Goal: Task Accomplishment & Management: Manage account settings

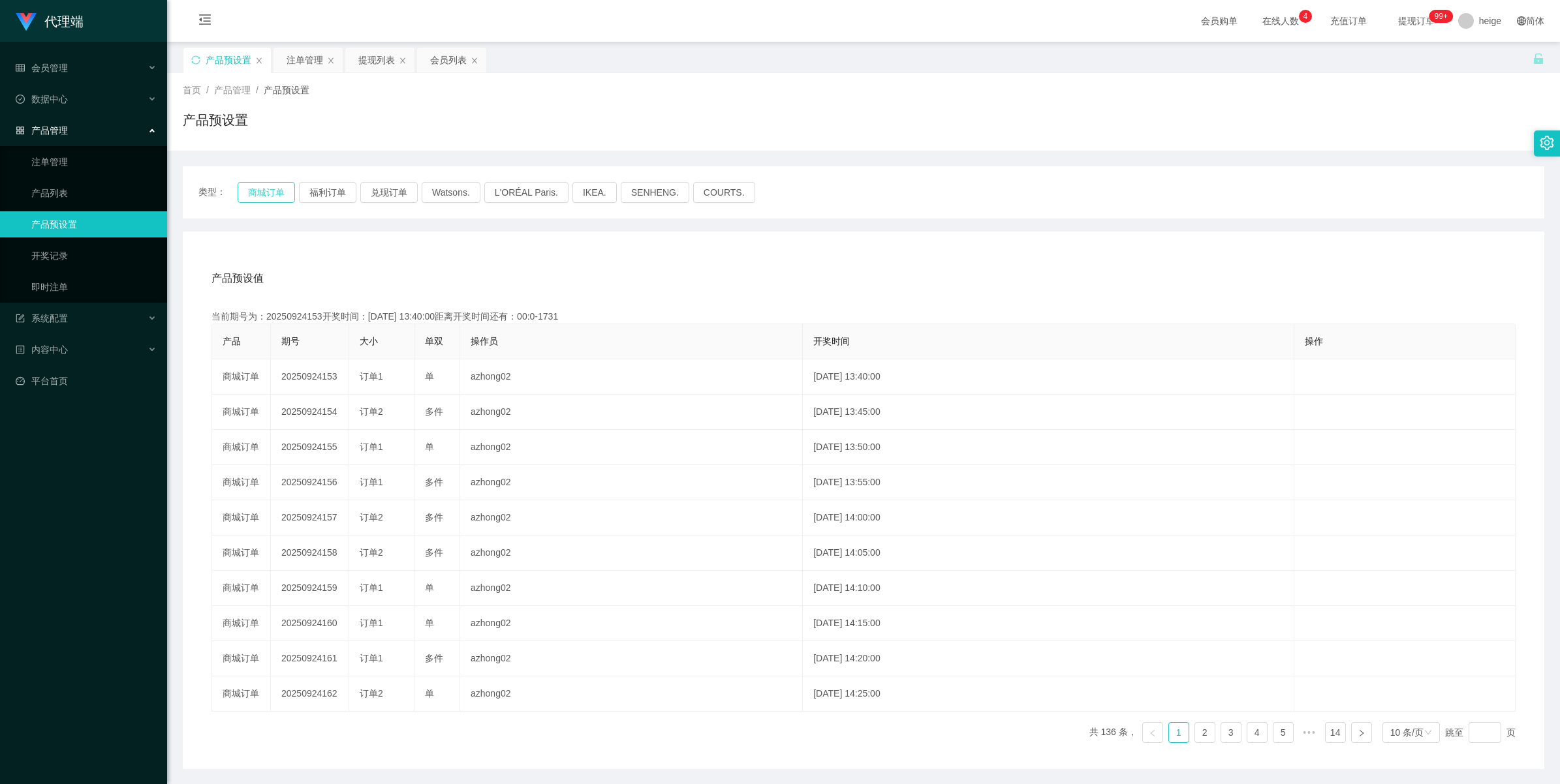
click at [268, 189] on button "商城订单" at bounding box center [266, 192] width 57 height 21
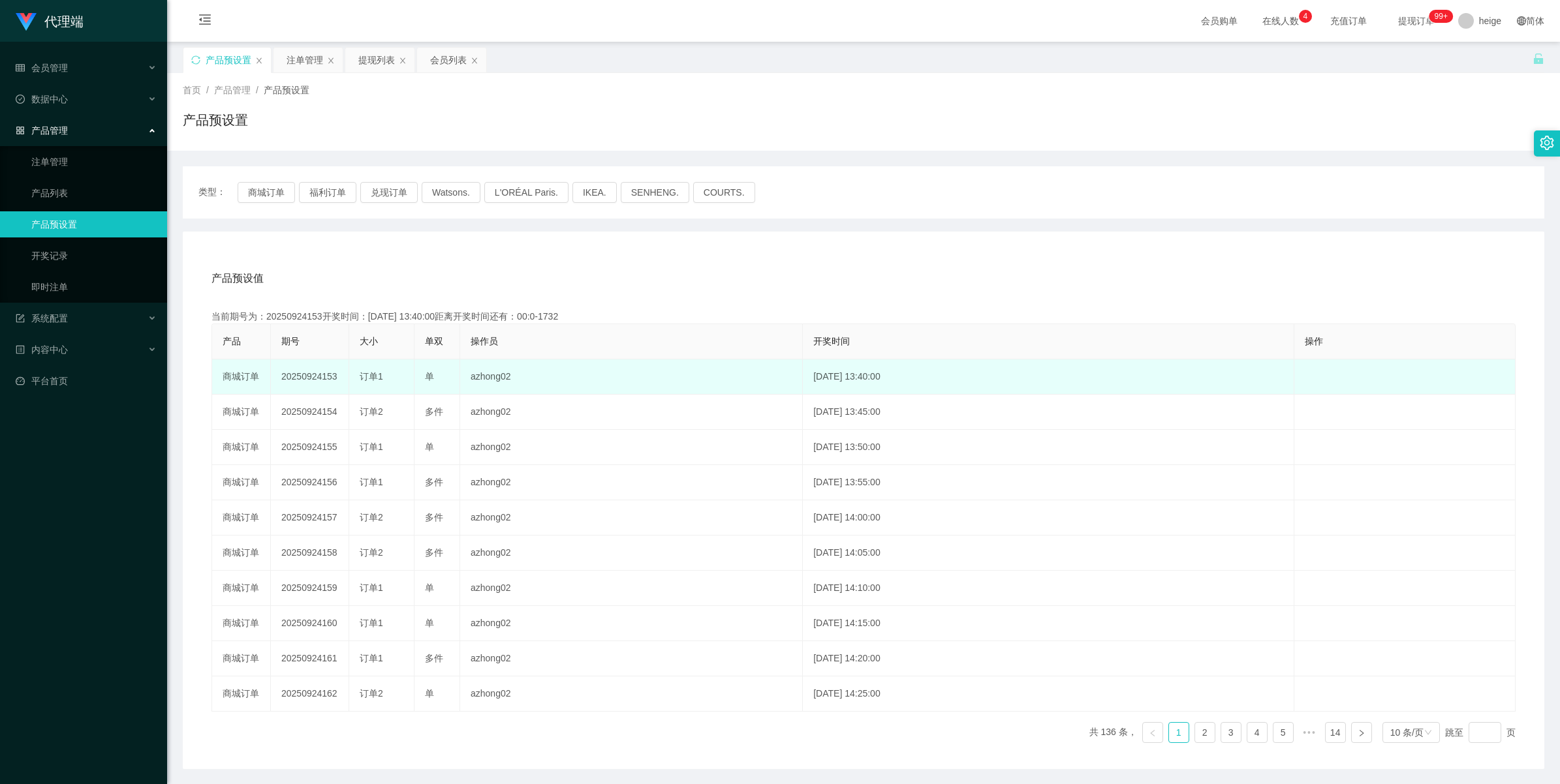
click at [311, 373] on td "20250924153" at bounding box center [310, 377] width 78 height 35
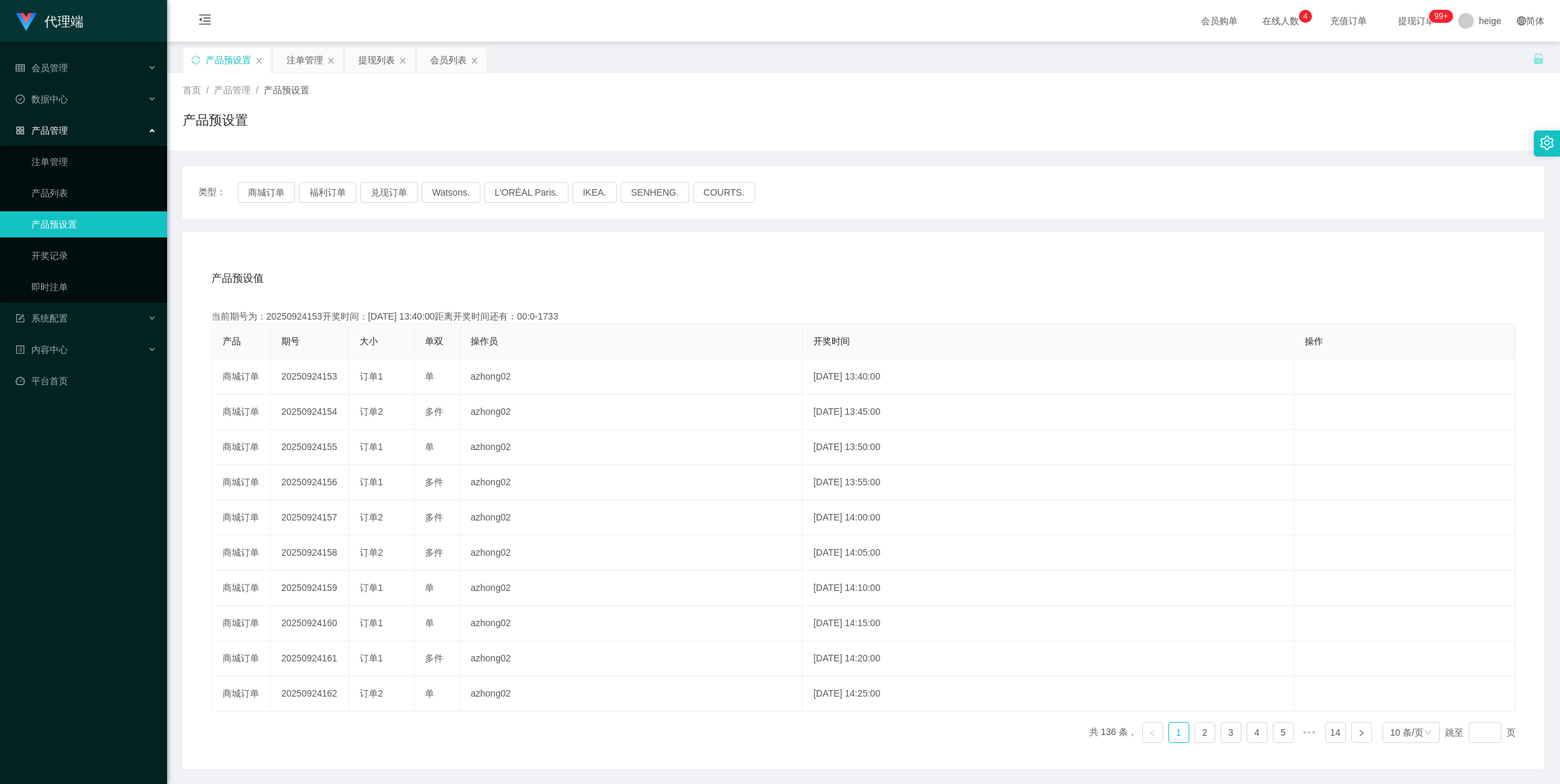
copy td "20250924153"
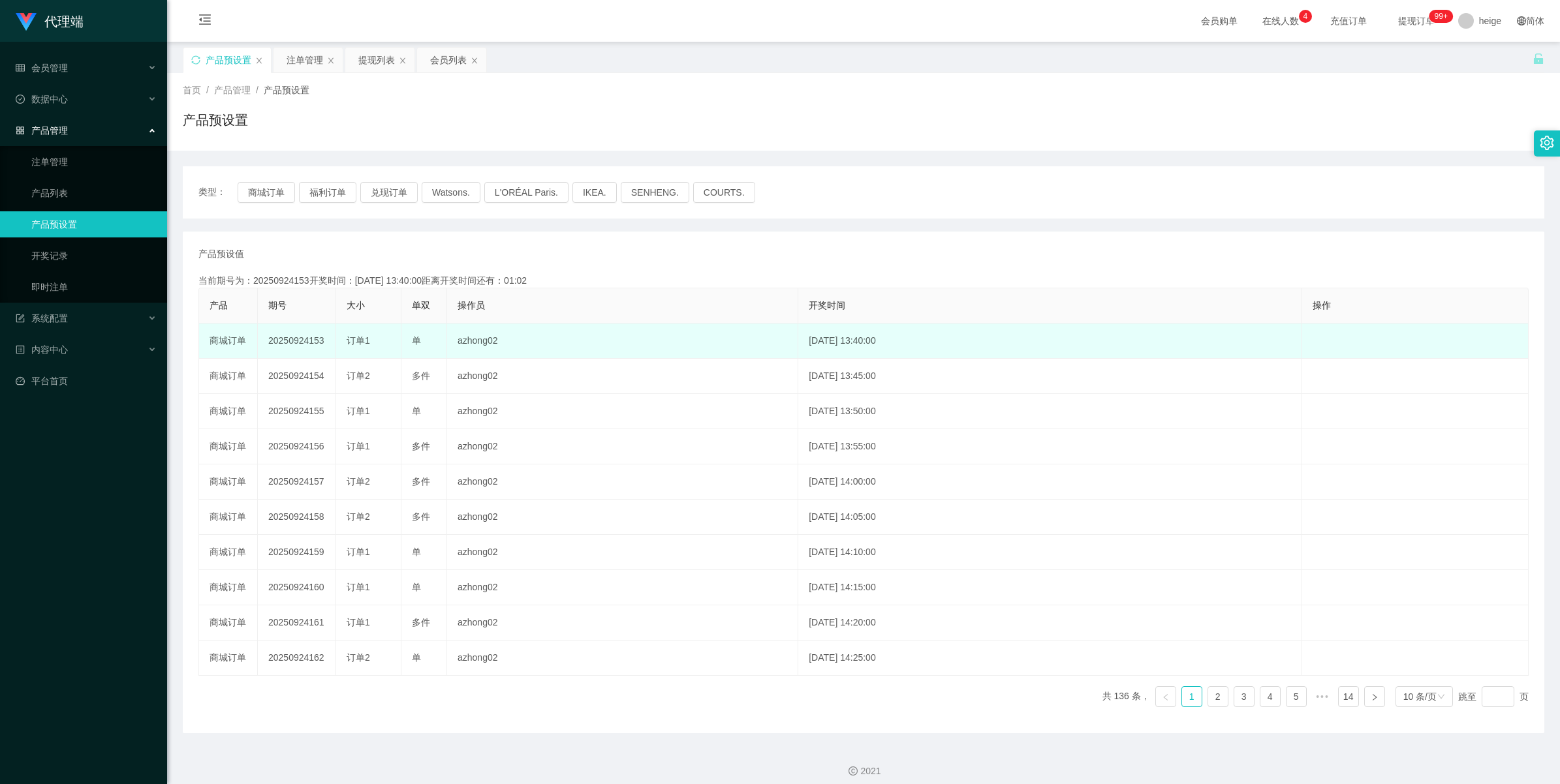
click at [296, 337] on td "20250924153" at bounding box center [297, 341] width 78 height 35
copy td "20250924153"
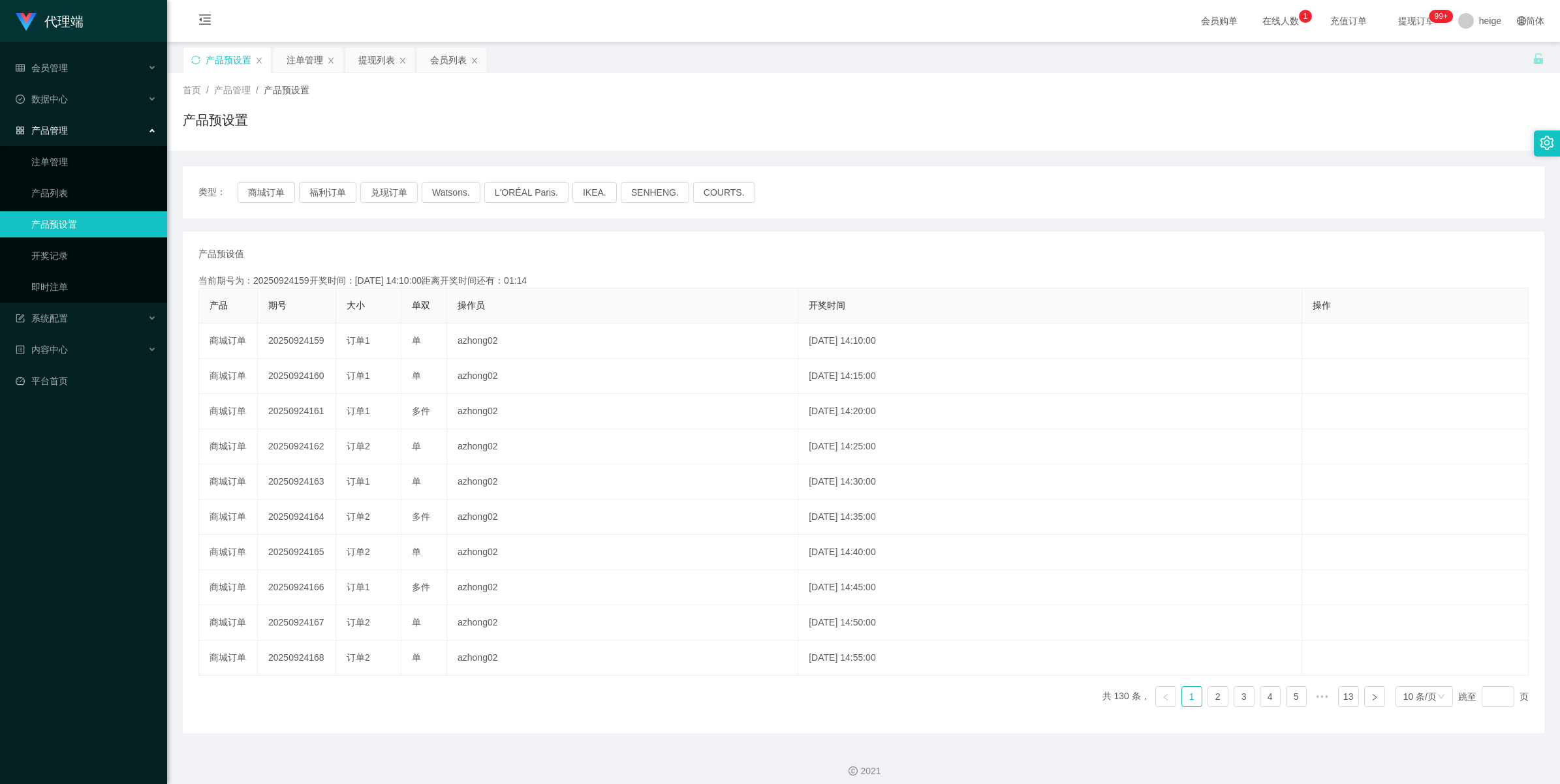
click at [228, 56] on div "产品预设置" at bounding box center [228, 60] width 46 height 25
click at [398, 197] on button "兑现订单" at bounding box center [389, 192] width 57 height 21
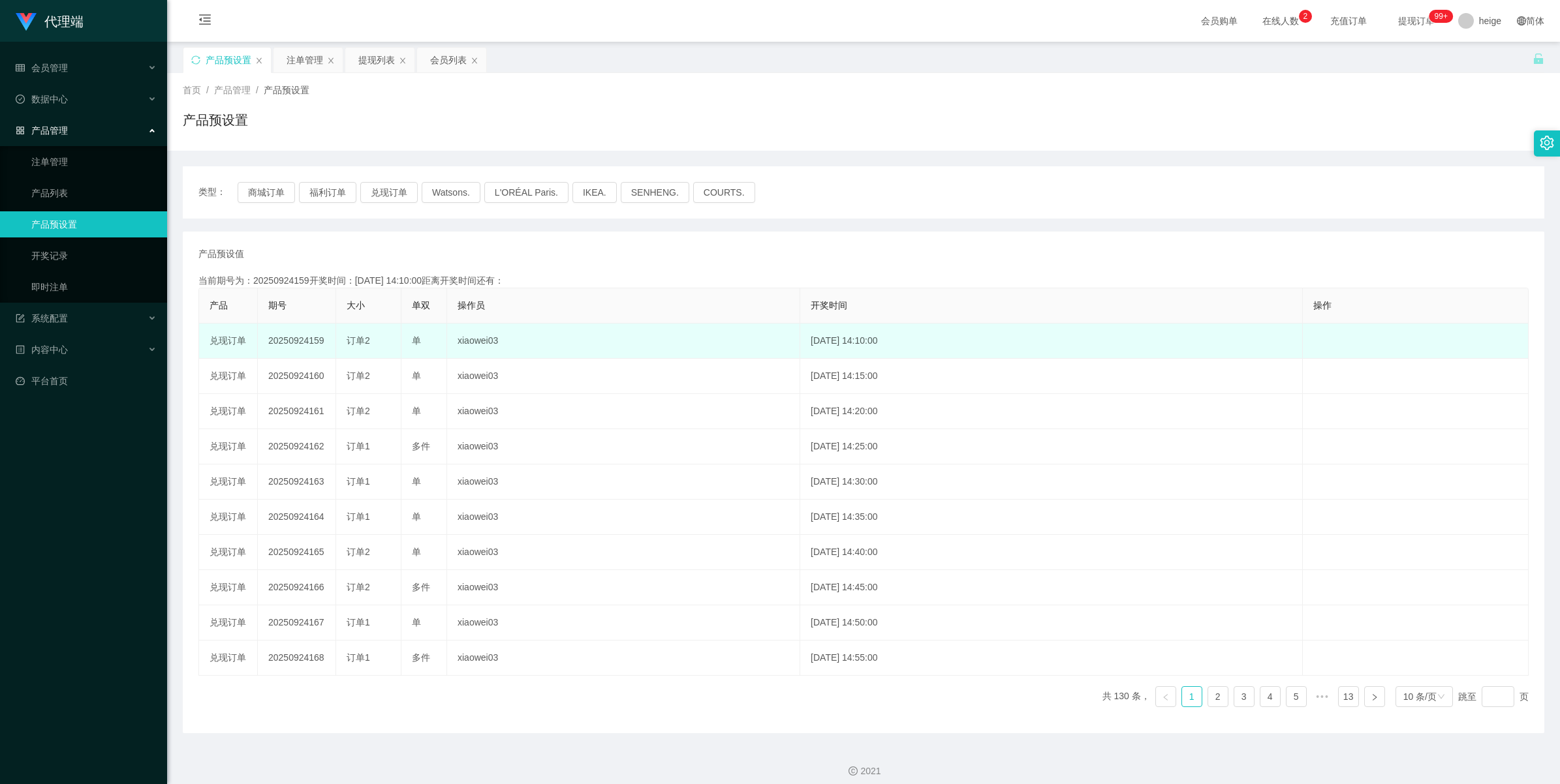
click at [303, 333] on td "20250924159" at bounding box center [297, 341] width 78 height 35
click at [303, 340] on td "20250924159" at bounding box center [297, 341] width 78 height 35
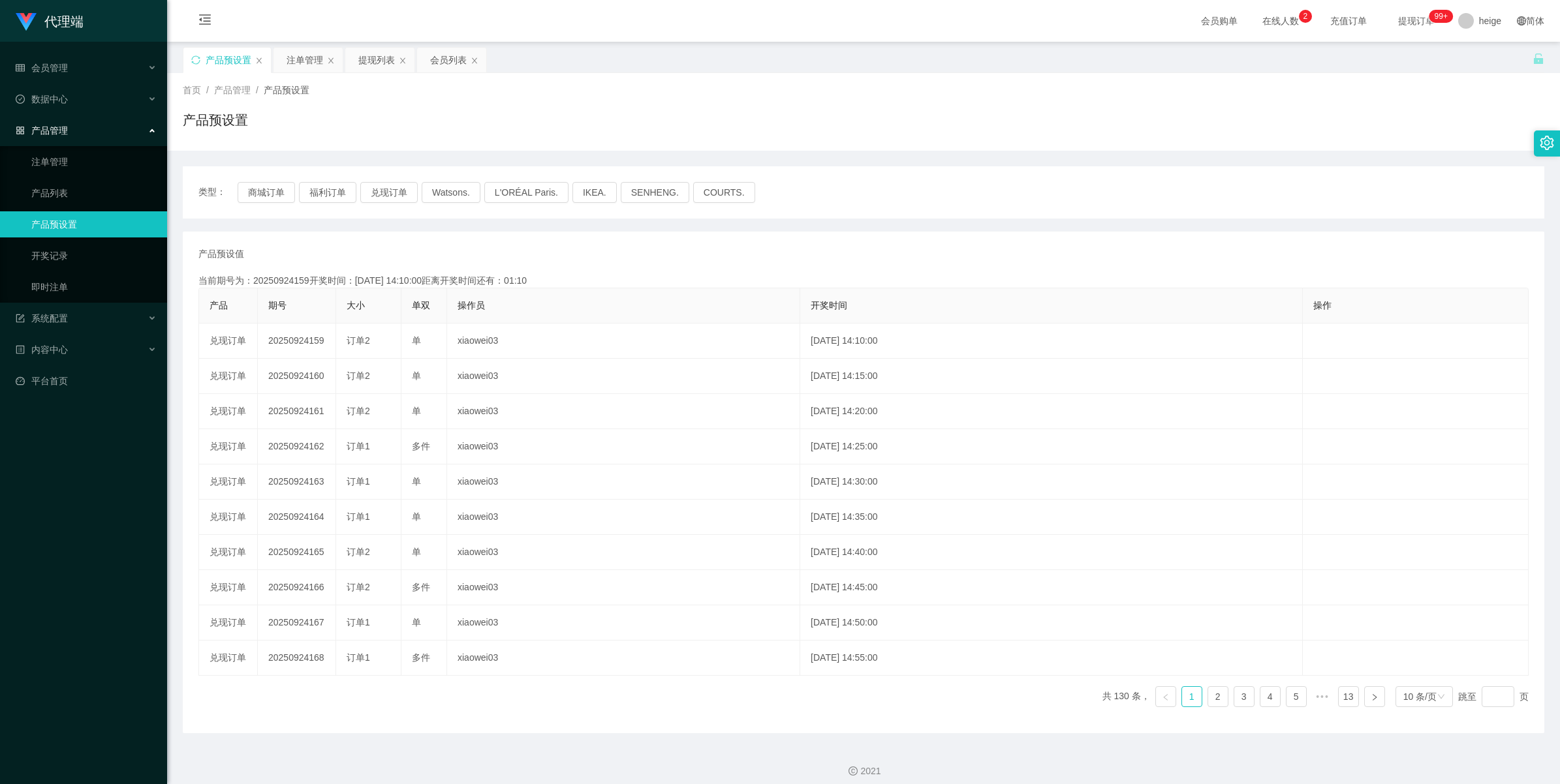
copy td "20250924159"
click at [373, 190] on button "兑现订单" at bounding box center [389, 192] width 57 height 21
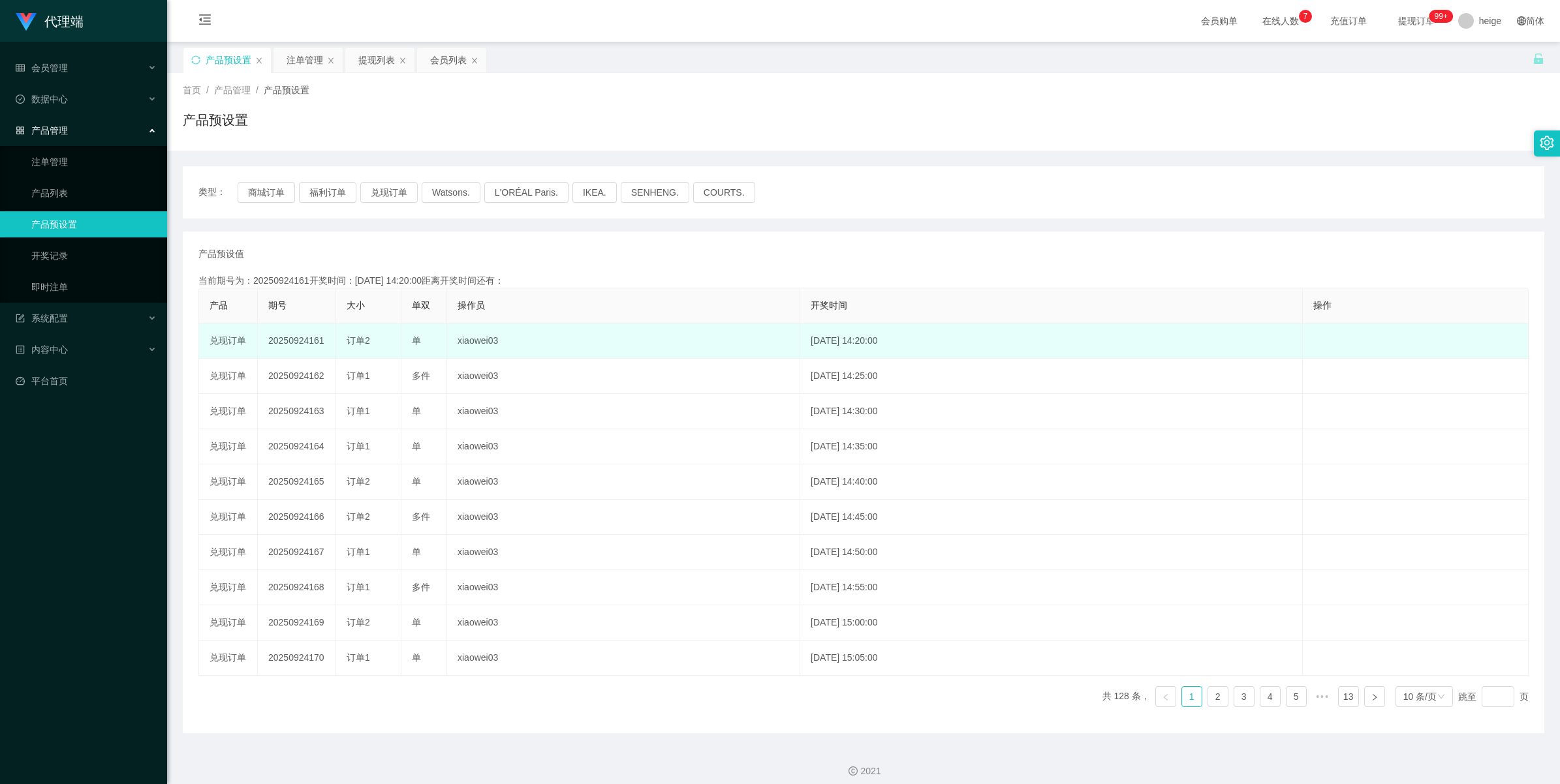
click at [281, 339] on td "20250924161" at bounding box center [297, 341] width 78 height 35
copy td "20250924161"
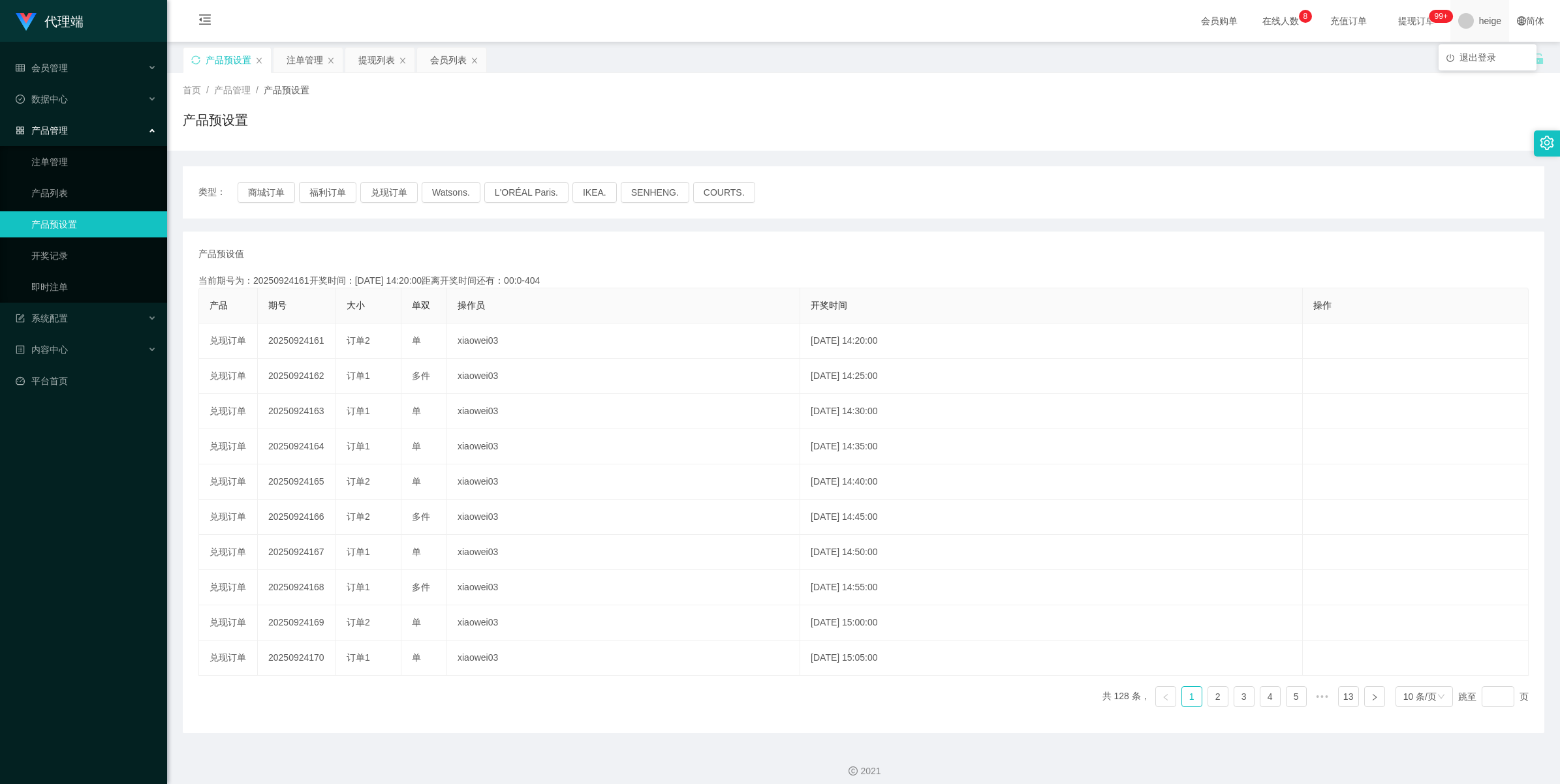
click at [1483, 27] on span "heige" at bounding box center [1490, 21] width 22 height 42
click at [1479, 54] on span "退出登录" at bounding box center [1478, 57] width 36 height 10
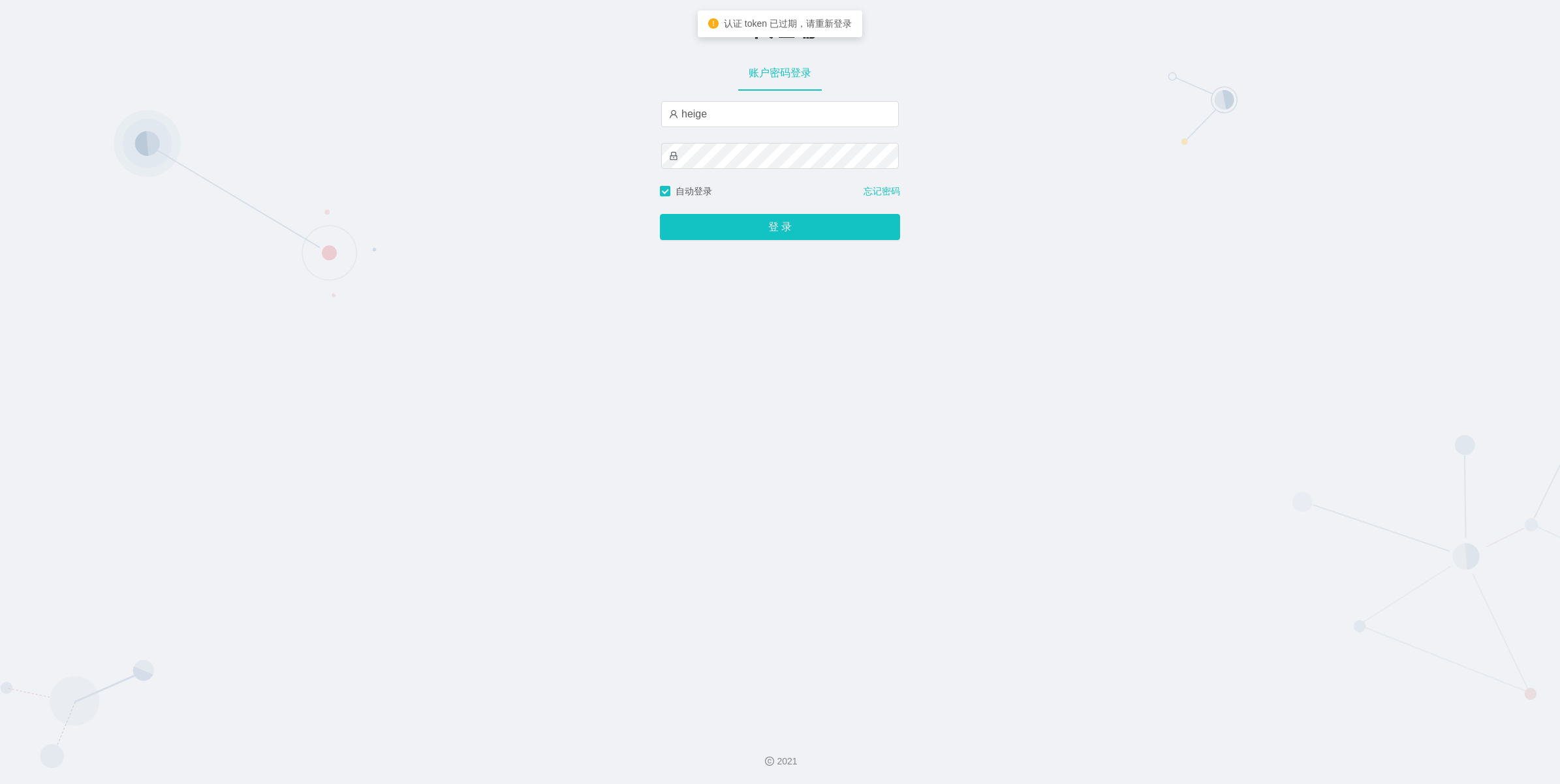
click at [803, 127] on div "heige" at bounding box center [780, 114] width 238 height 26
click at [801, 124] on input "heige" at bounding box center [780, 114] width 238 height 26
click at [757, 123] on input "xiaowei02" at bounding box center [780, 114] width 238 height 26
type input "xiaowei01"
click at [772, 320] on div "-代理端 账户密码登录 xiaowei01 自动登录 忘记密码 登 录" at bounding box center [780, 362] width 1560 height 723
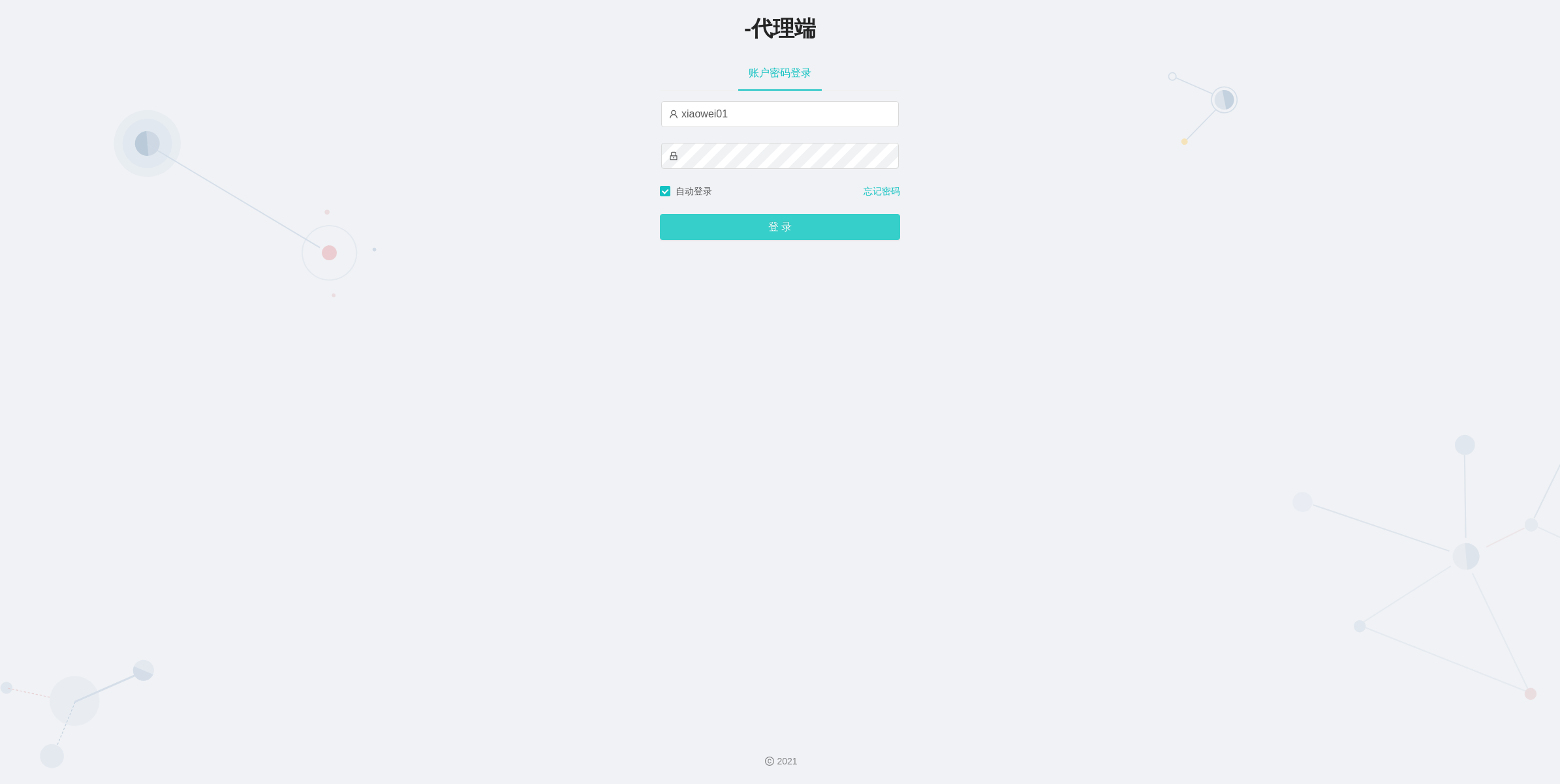
click at [753, 225] on button "登 录" at bounding box center [780, 227] width 240 height 26
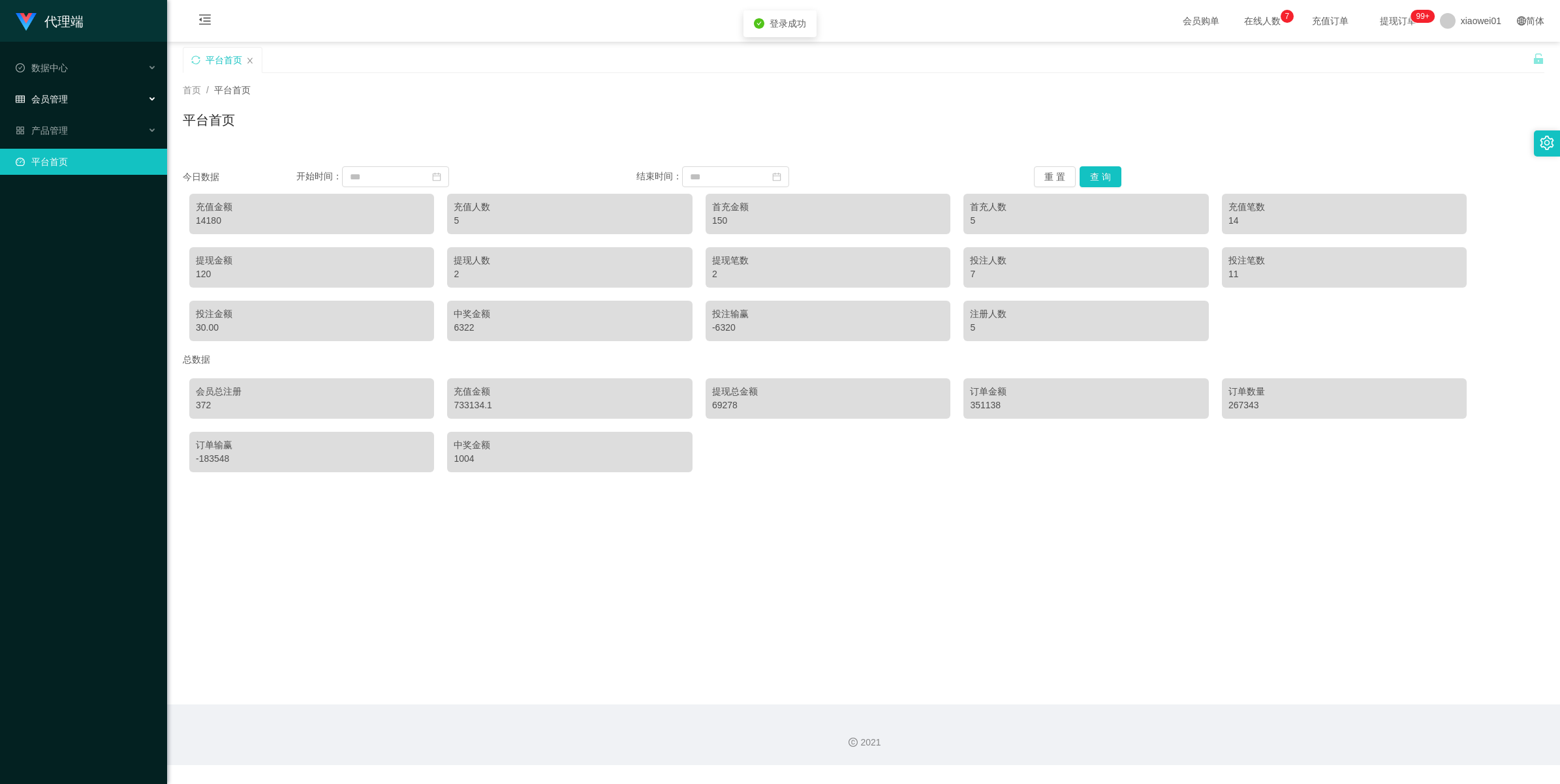
click at [89, 101] on div "会员管理" at bounding box center [84, 99] width 167 height 26
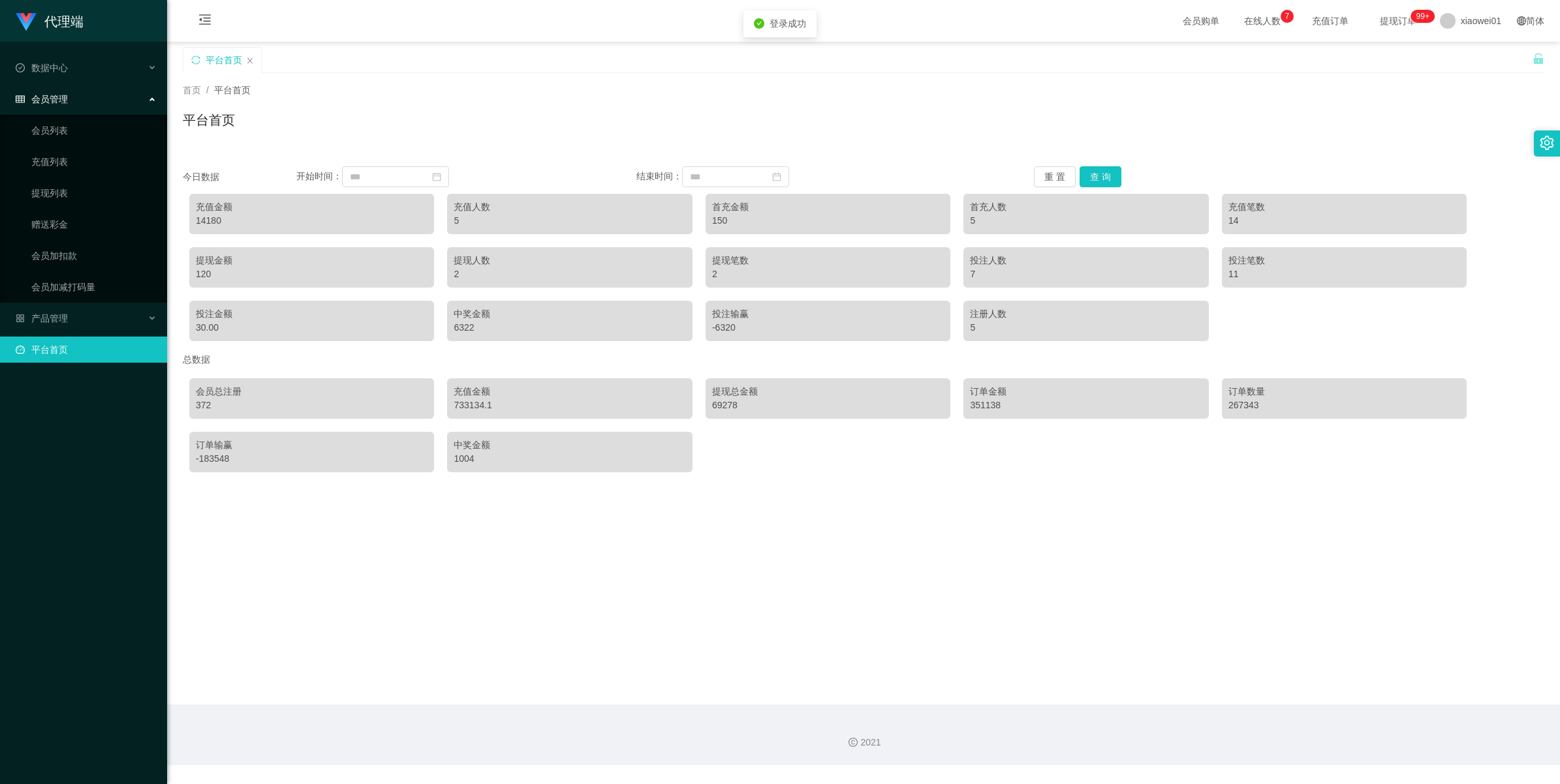
click at [63, 98] on span "会员管理" at bounding box center [41, 98] width 52 height 10
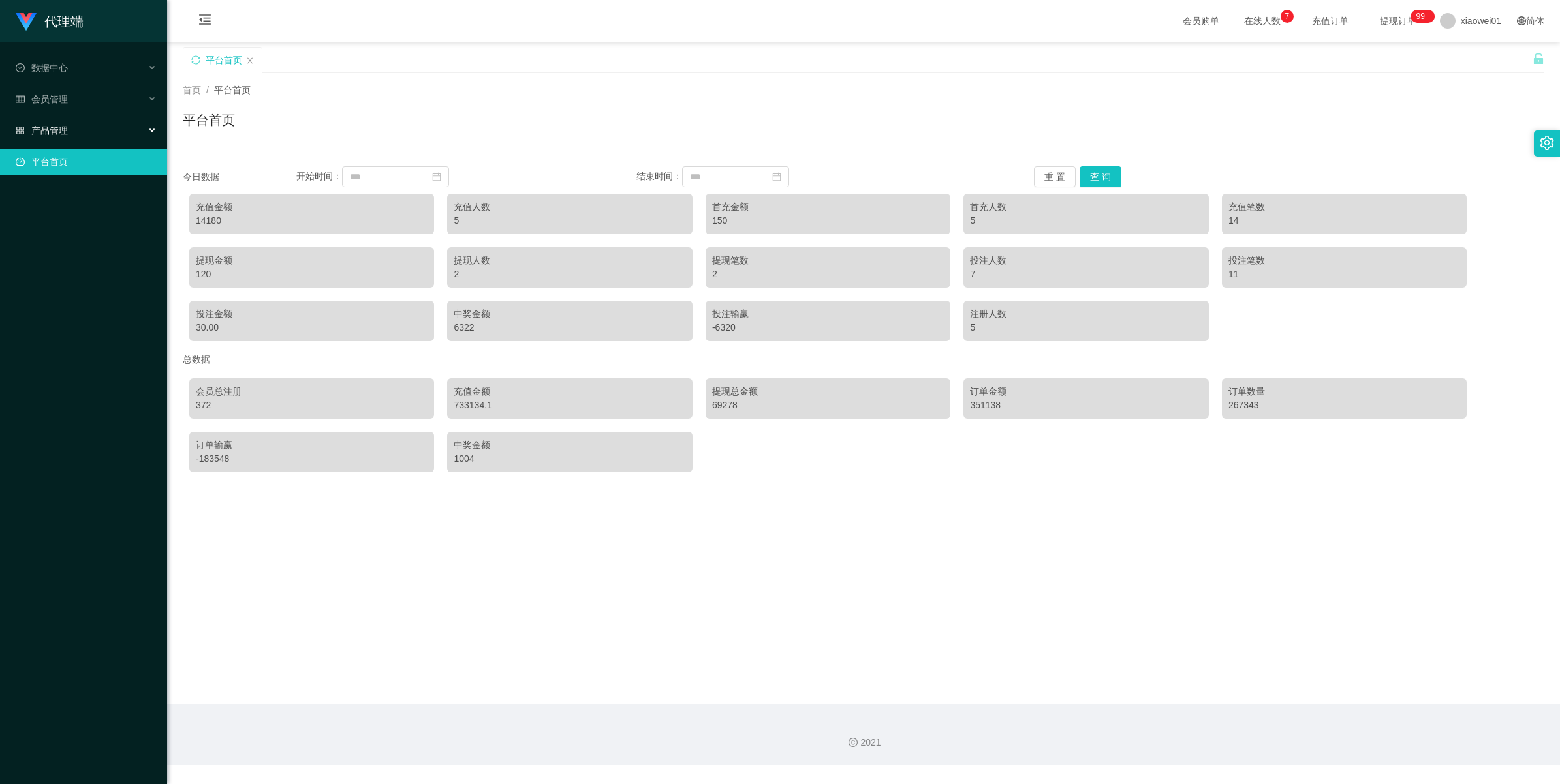
click at [59, 137] on div "产品管理" at bounding box center [84, 130] width 167 height 26
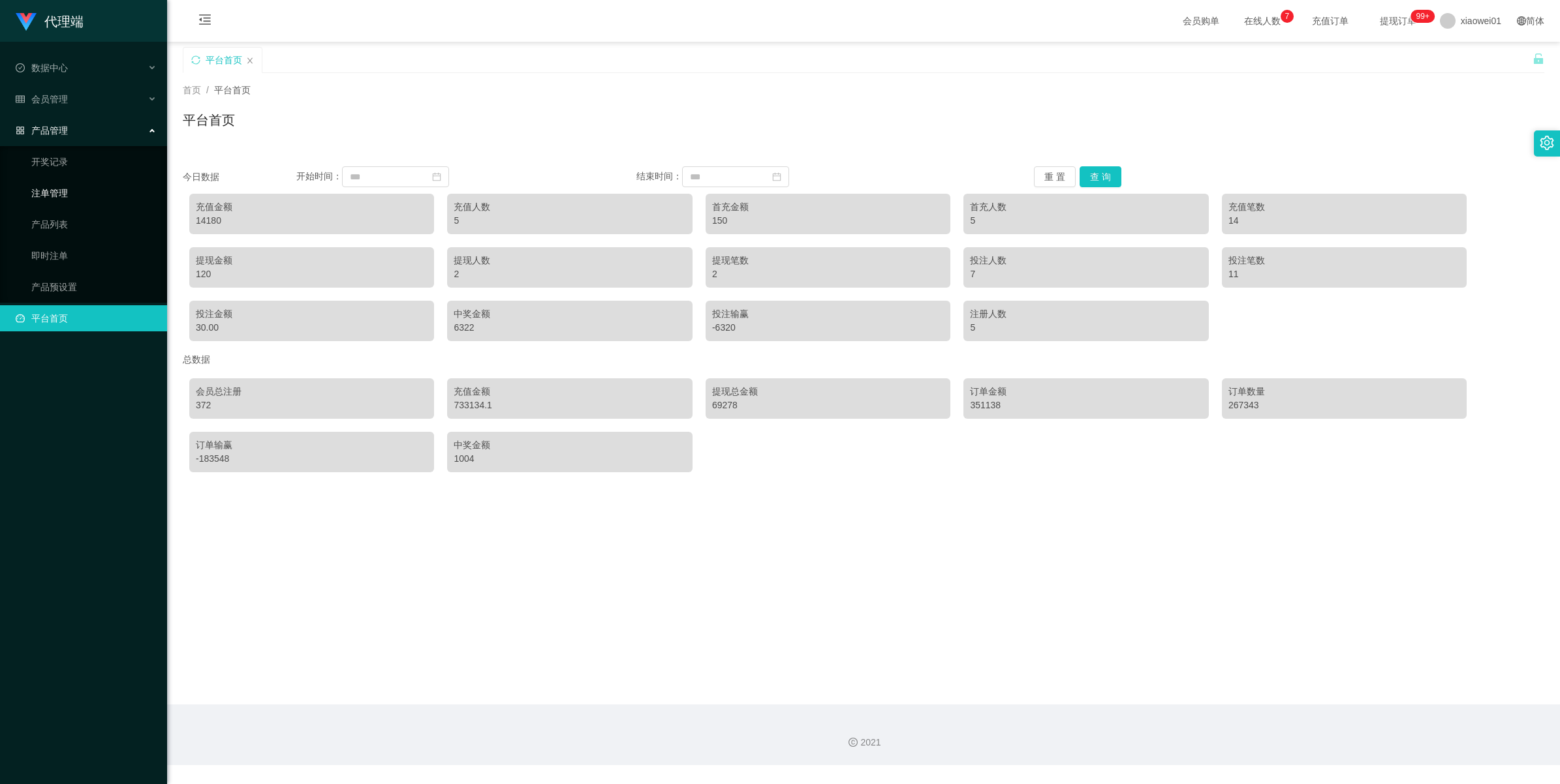
click at [54, 196] on link "注单管理" at bounding box center [94, 193] width 125 height 26
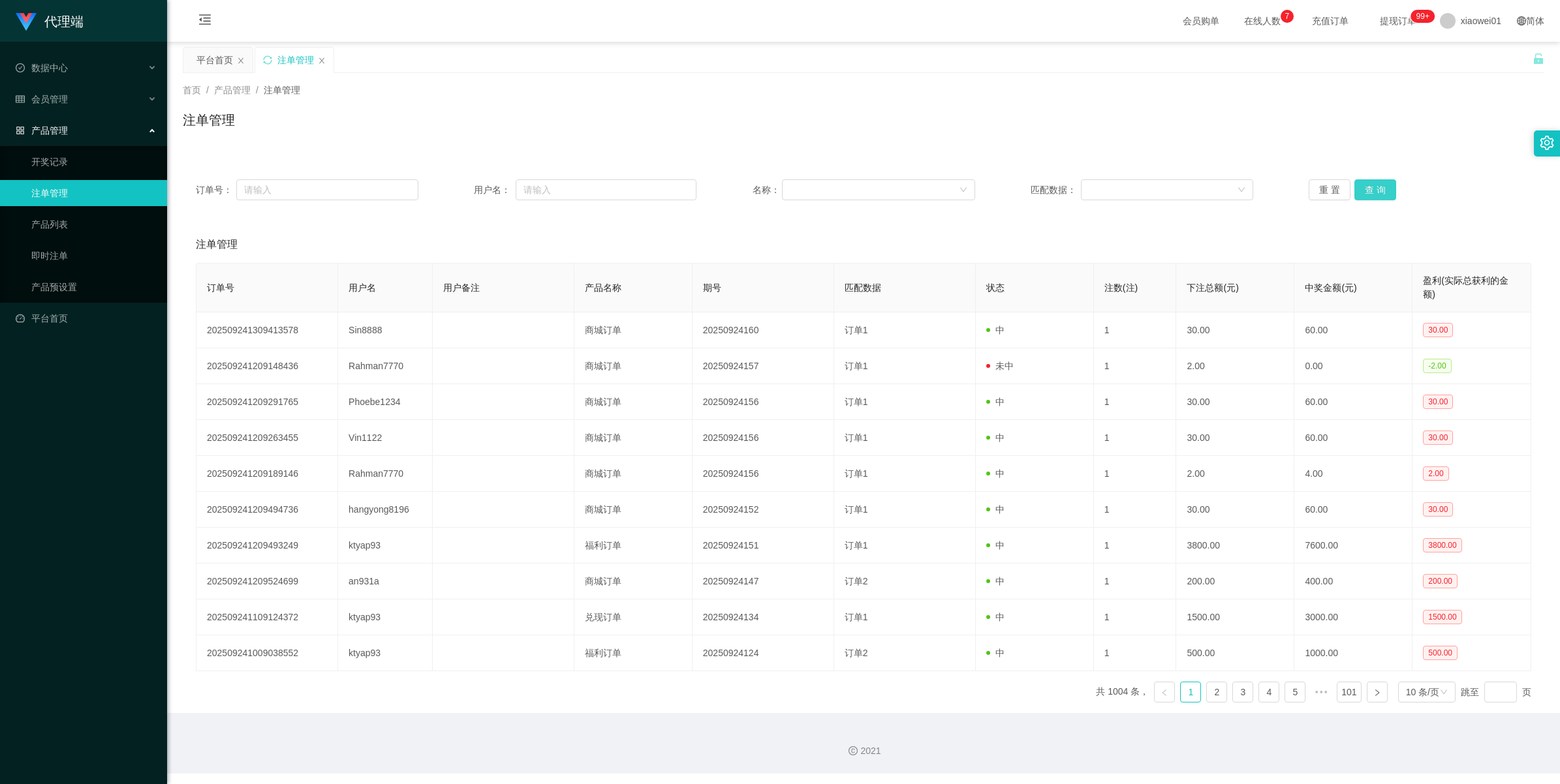
click at [1382, 184] on button "查 询" at bounding box center [1375, 189] width 42 height 21
click at [1382, 184] on div "重 置 查 询" at bounding box center [1420, 189] width 222 height 21
click at [1382, 184] on button "查 询" at bounding box center [1375, 189] width 42 height 21
click at [1382, 184] on div "重 置 查 询" at bounding box center [1420, 189] width 222 height 21
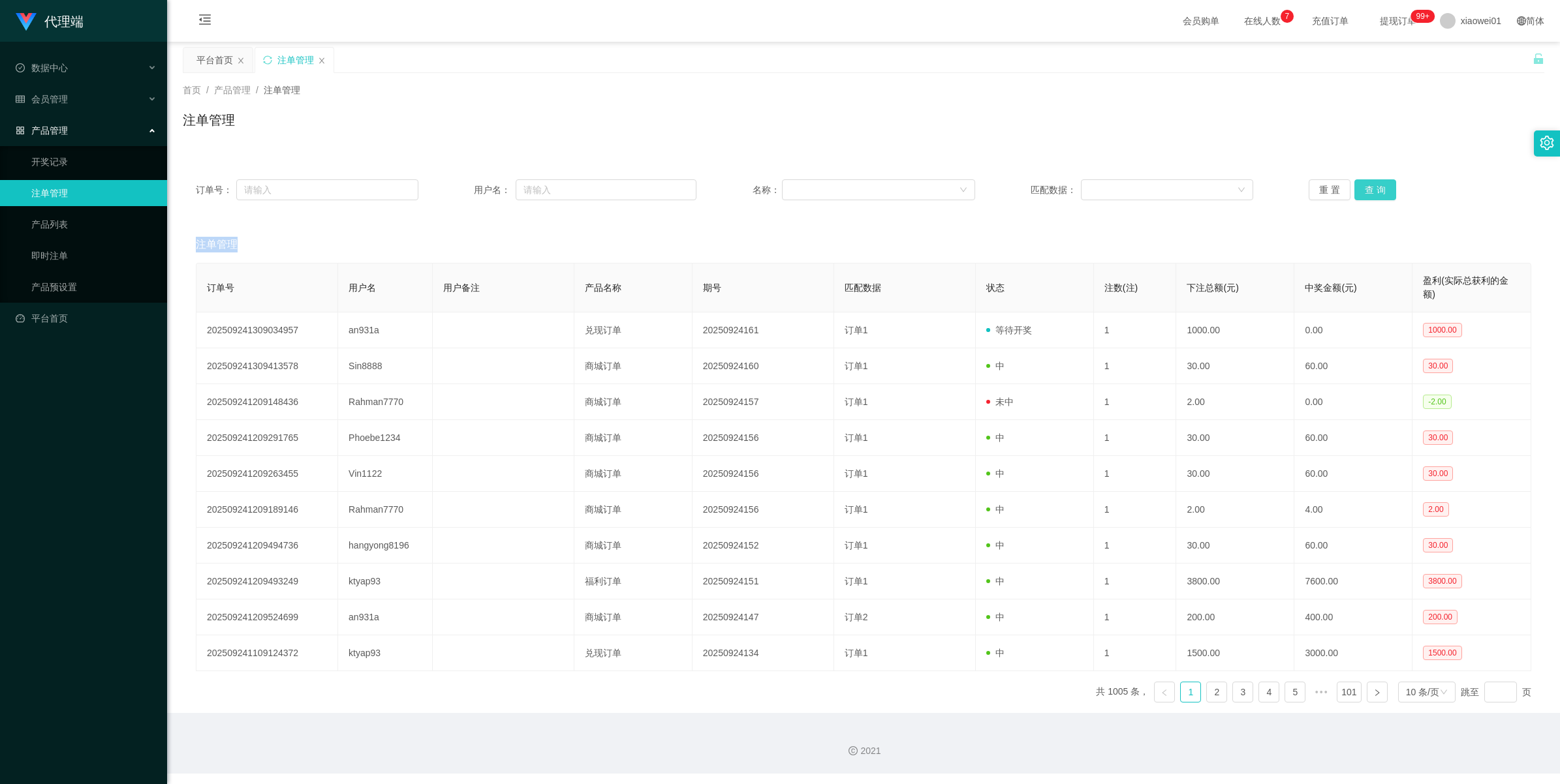
click at [1382, 184] on button "查 询" at bounding box center [1375, 189] width 42 height 21
click at [1382, 184] on div "重 置 查 询" at bounding box center [1420, 189] width 222 height 21
click at [1382, 184] on button "查 询" at bounding box center [1375, 189] width 42 height 21
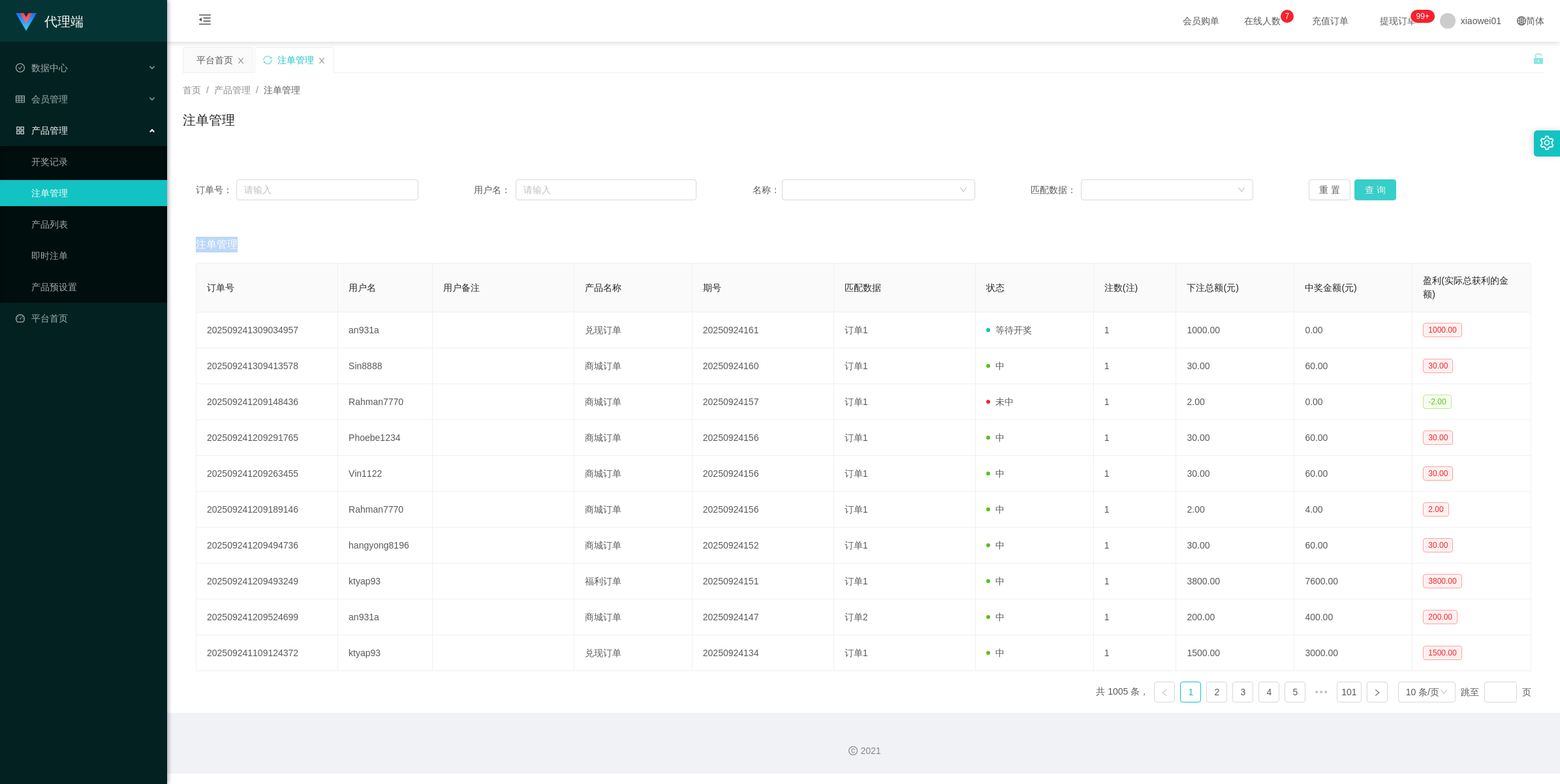
click at [1382, 184] on div "重 置 查 询" at bounding box center [1420, 189] width 222 height 21
click at [1382, 184] on button "查 询" at bounding box center [1375, 189] width 42 height 21
click at [1382, 184] on div "重 置 查 询" at bounding box center [1420, 189] width 222 height 21
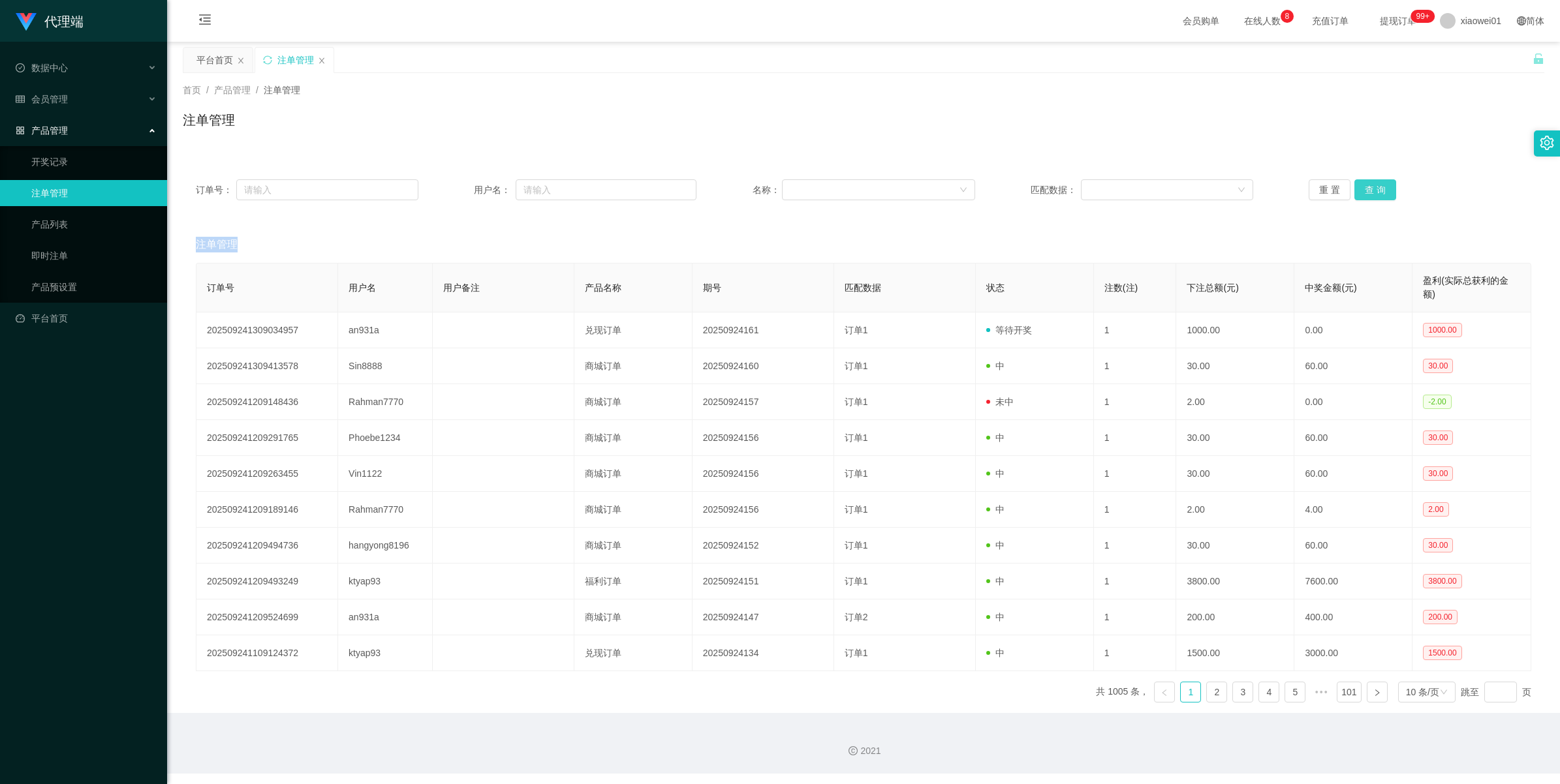
click at [1382, 184] on button "查 询" at bounding box center [1375, 189] width 42 height 21
click at [1382, 184] on div "重 置 查 询" at bounding box center [1420, 189] width 222 height 21
click at [1375, 186] on button "查 询" at bounding box center [1375, 189] width 42 height 21
click at [1374, 186] on div "重 置 查 询" at bounding box center [1420, 189] width 222 height 21
click at [1374, 186] on button "查 询" at bounding box center [1375, 189] width 42 height 21
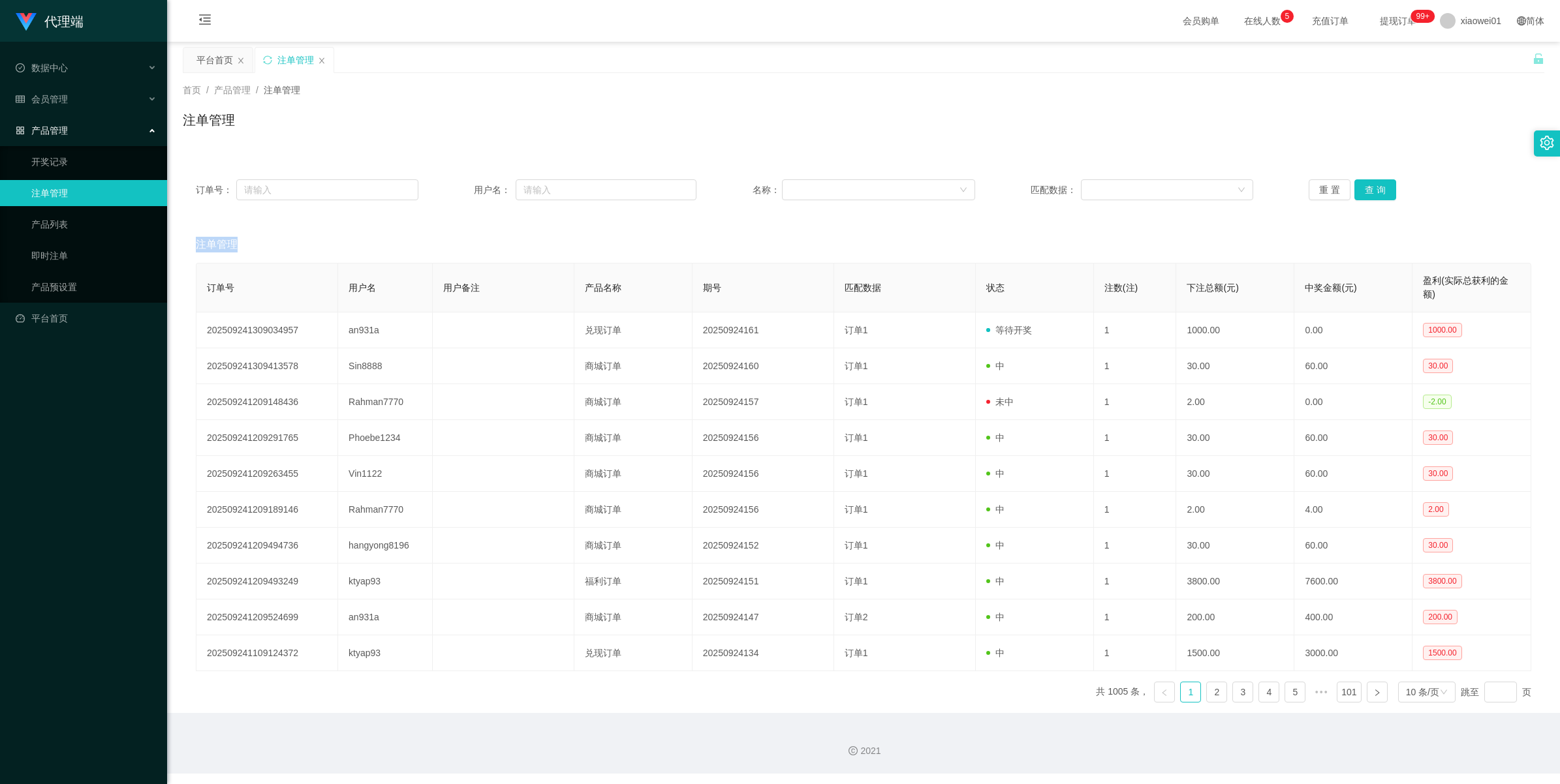
click at [1374, 186] on div "重 置 查 询" at bounding box center [1420, 189] width 222 height 21
click at [1374, 186] on button "查 询" at bounding box center [1375, 189] width 42 height 21
click at [1374, 186] on div "重 置 查 询" at bounding box center [1420, 189] width 222 height 21
click at [1365, 180] on button "查 询" at bounding box center [1375, 189] width 42 height 21
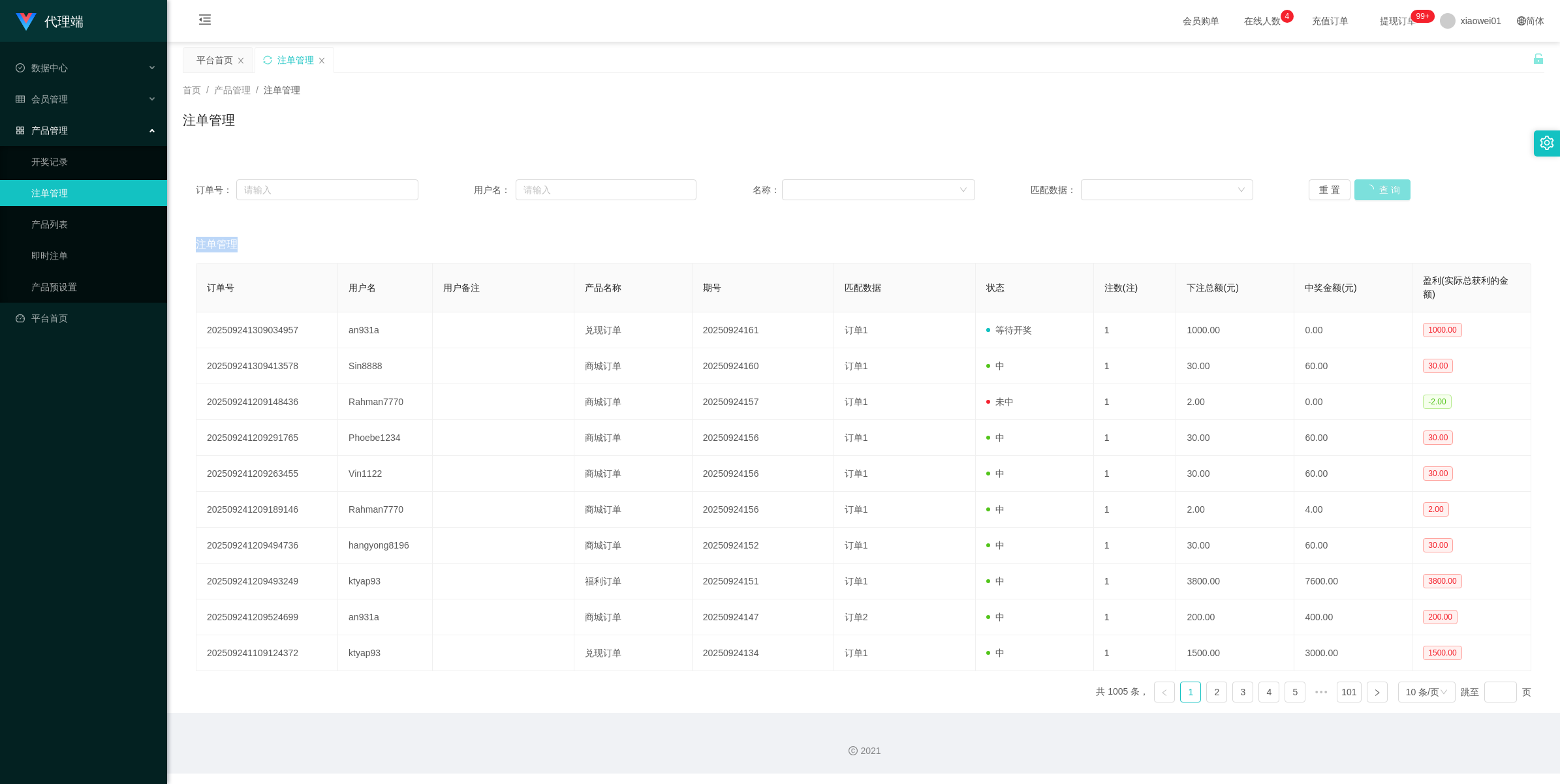
click at [1365, 180] on div "重 置 查 询" at bounding box center [1420, 189] width 222 height 21
click at [1365, 180] on button "查 询" at bounding box center [1375, 189] width 42 height 21
click at [1365, 180] on div "重 置 查 询" at bounding box center [1420, 189] width 222 height 21
click at [1356, 184] on button "查 询" at bounding box center [1375, 189] width 42 height 21
click at [1356, 184] on div "重 置 查 询" at bounding box center [1420, 189] width 222 height 21
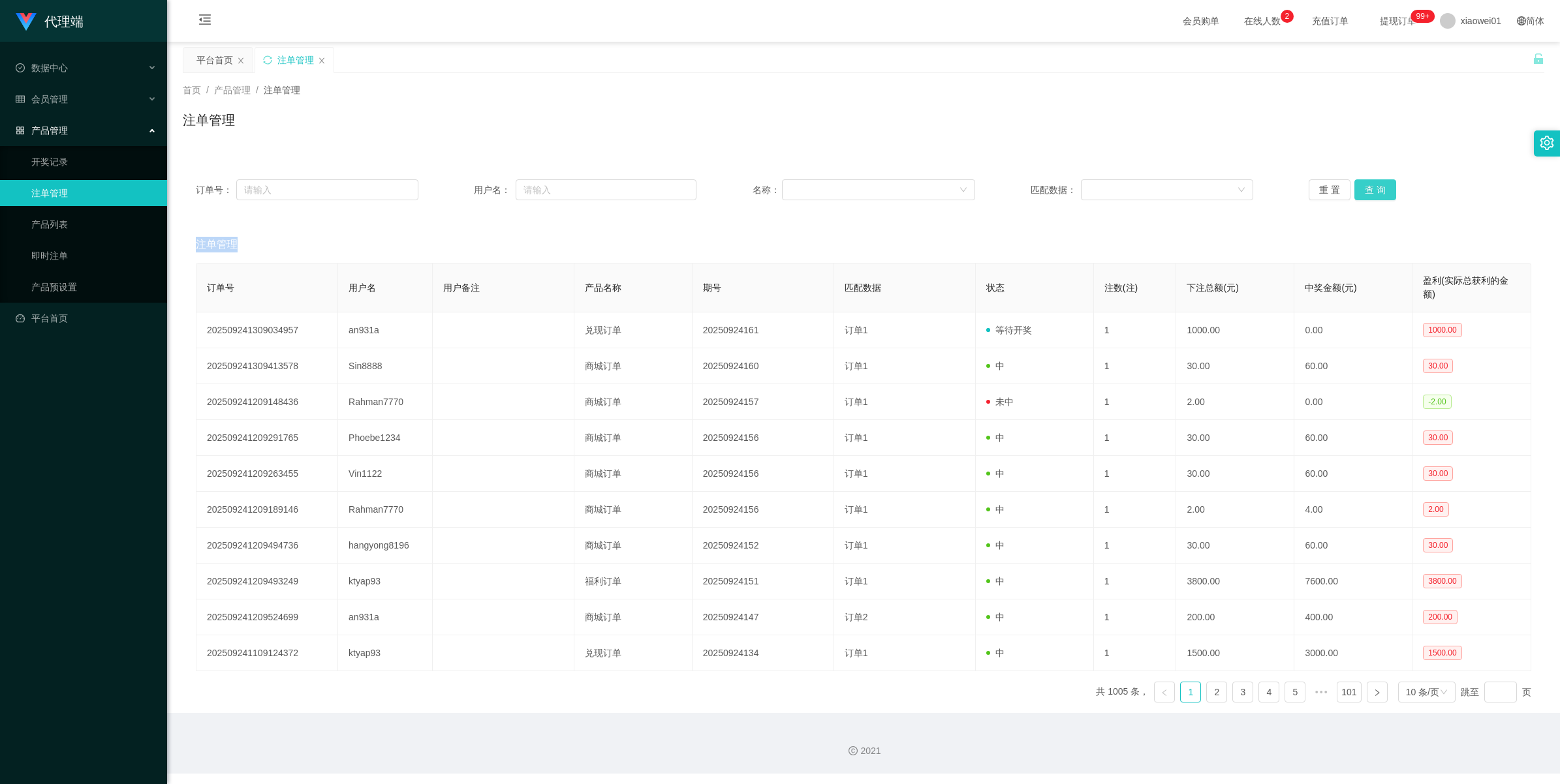
click at [1356, 184] on button "查 询" at bounding box center [1375, 189] width 42 height 21
click at [1356, 184] on div "重 置 查 询" at bounding box center [1420, 189] width 222 height 21
click at [1356, 184] on button "查 询" at bounding box center [1375, 189] width 42 height 21
click at [1356, 184] on div "重 置 查 询" at bounding box center [1420, 189] width 222 height 21
drag, startPoint x: 1356, startPoint y: 184, endPoint x: 1363, endPoint y: 189, distance: 8.6
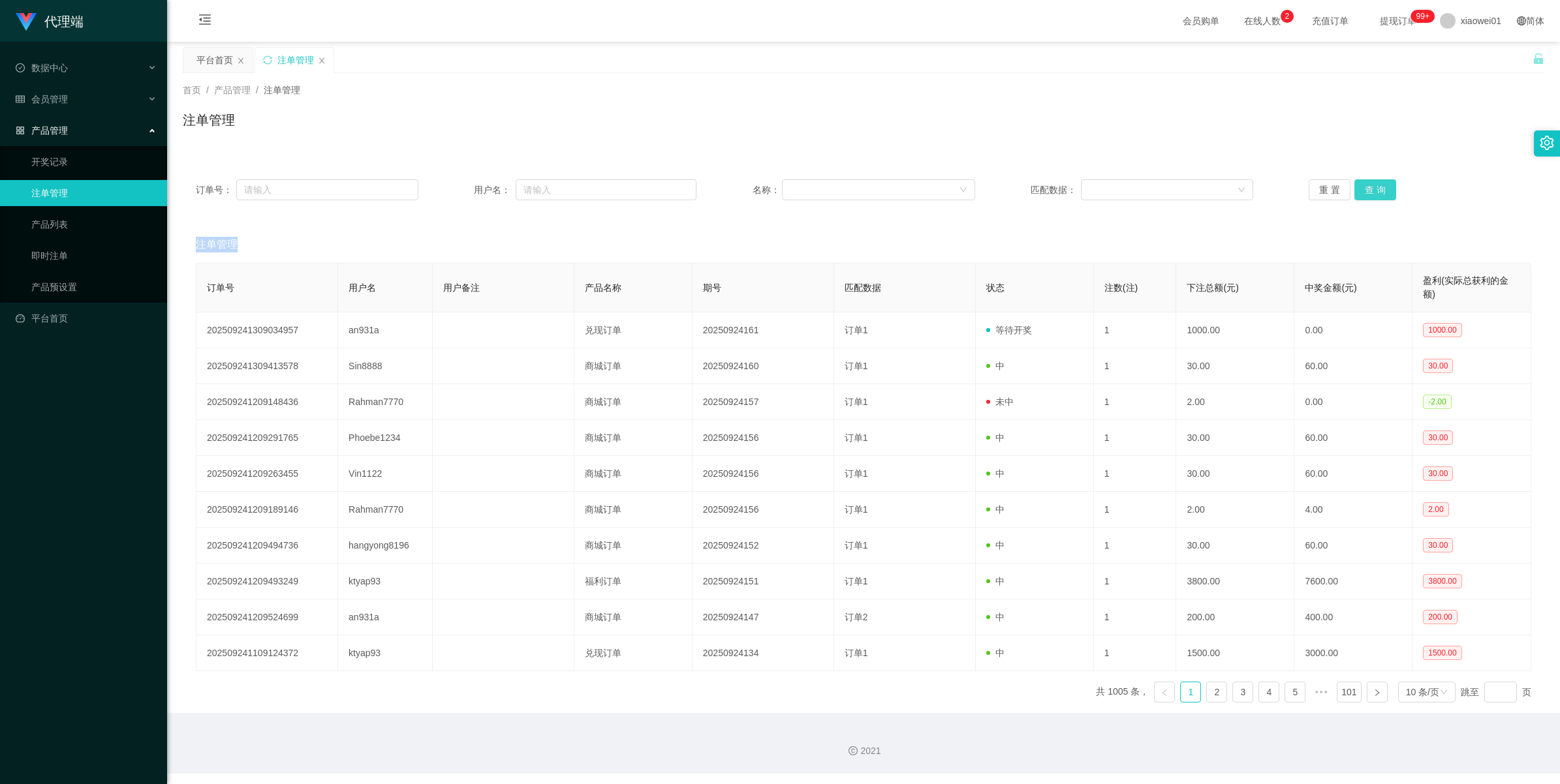
click at [1363, 189] on button "查 询" at bounding box center [1375, 189] width 42 height 21
click at [1363, 189] on div "重 置 查 询" at bounding box center [1420, 189] width 222 height 21
click at [1363, 189] on button "查 询" at bounding box center [1375, 189] width 42 height 21
click at [1363, 189] on div "重 置 查 询" at bounding box center [1420, 189] width 222 height 21
click at [1363, 189] on button "查 询" at bounding box center [1382, 189] width 56 height 21
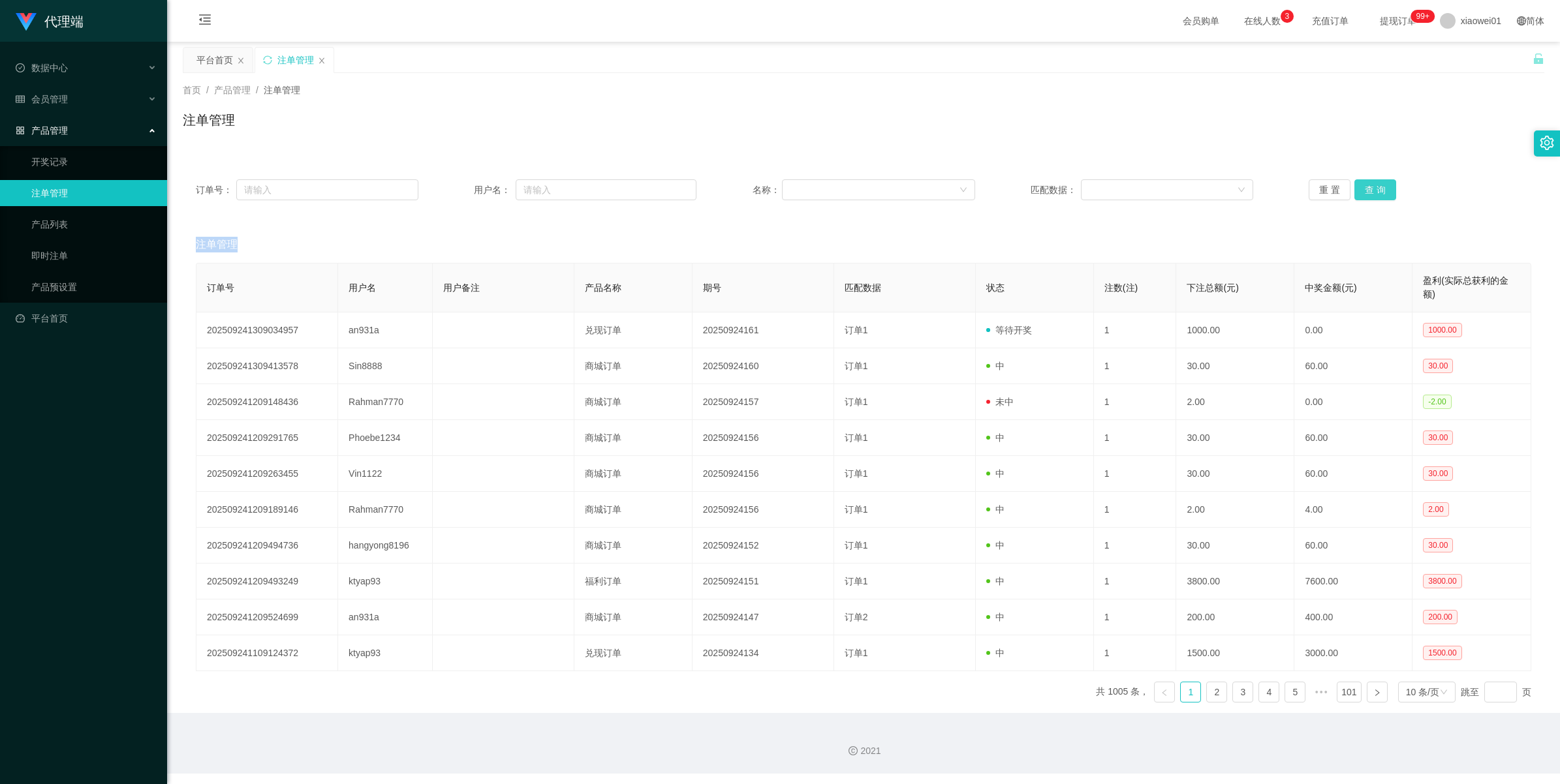
click at [1369, 186] on button "查 询" at bounding box center [1375, 189] width 42 height 21
click at [1369, 186] on div "重 置 查 询" at bounding box center [1420, 189] width 222 height 21
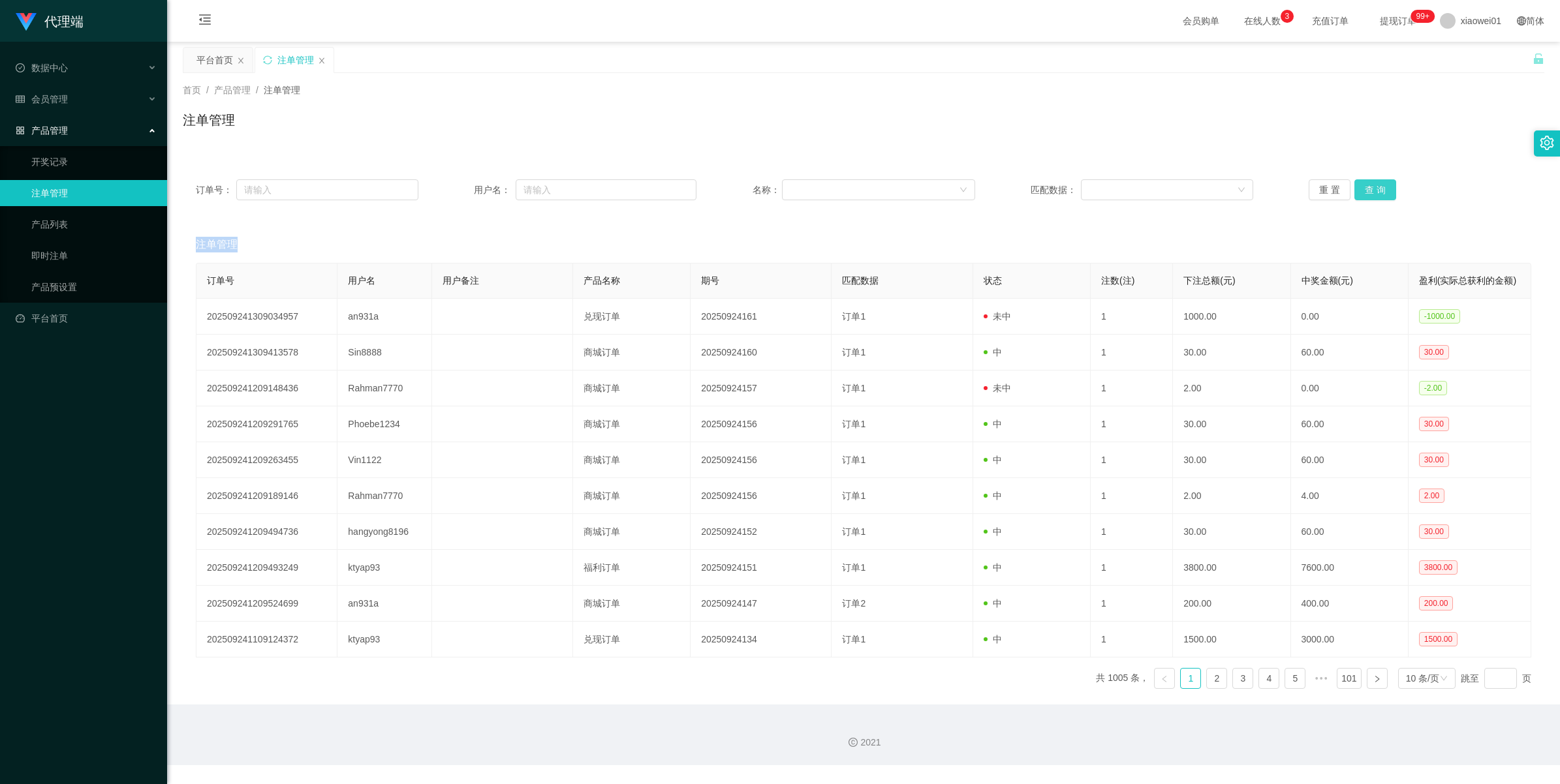
click at [1369, 186] on button "查 询" at bounding box center [1375, 189] width 42 height 21
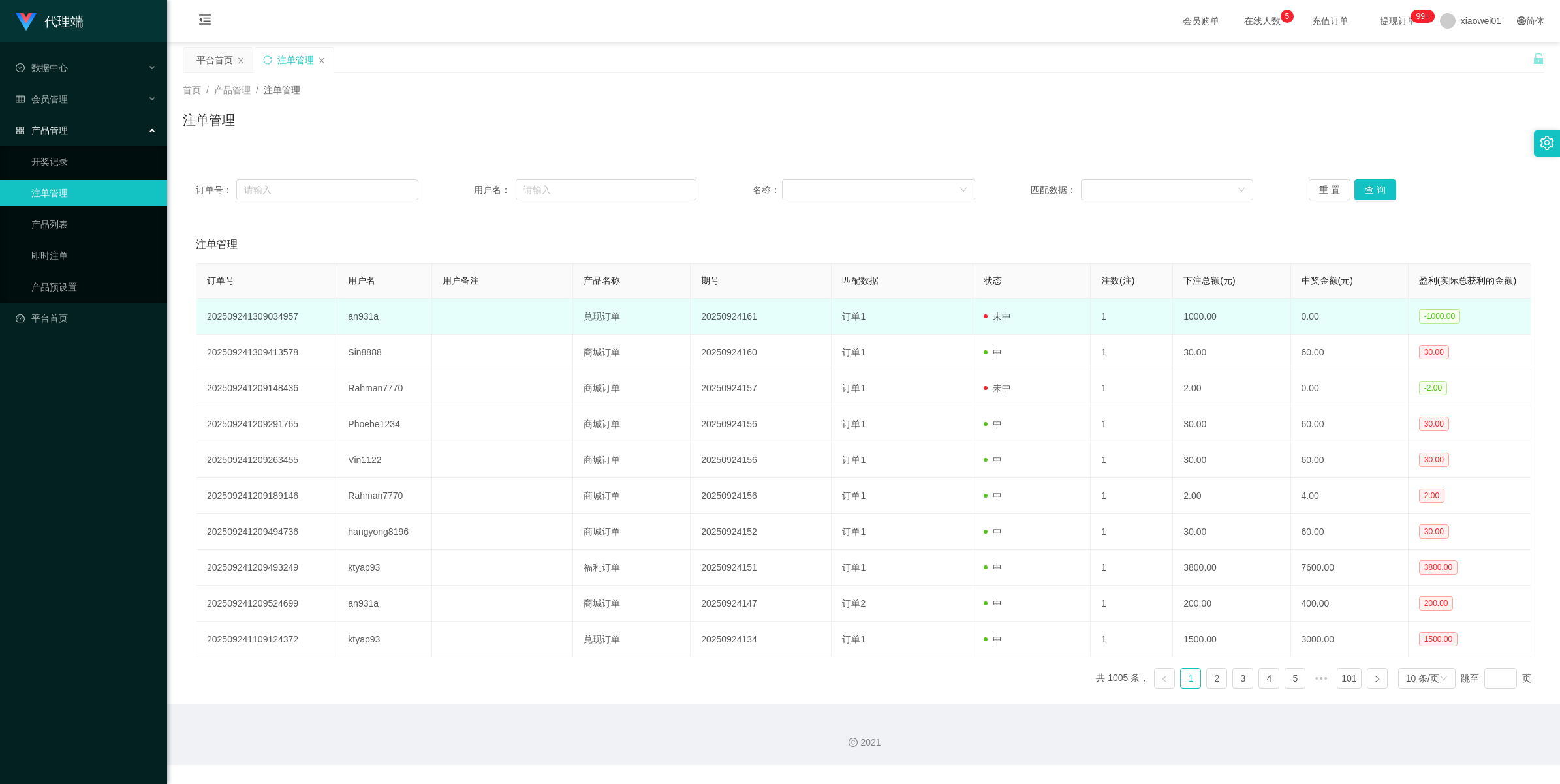
click at [726, 319] on td "20250924161" at bounding box center [761, 317] width 141 height 36
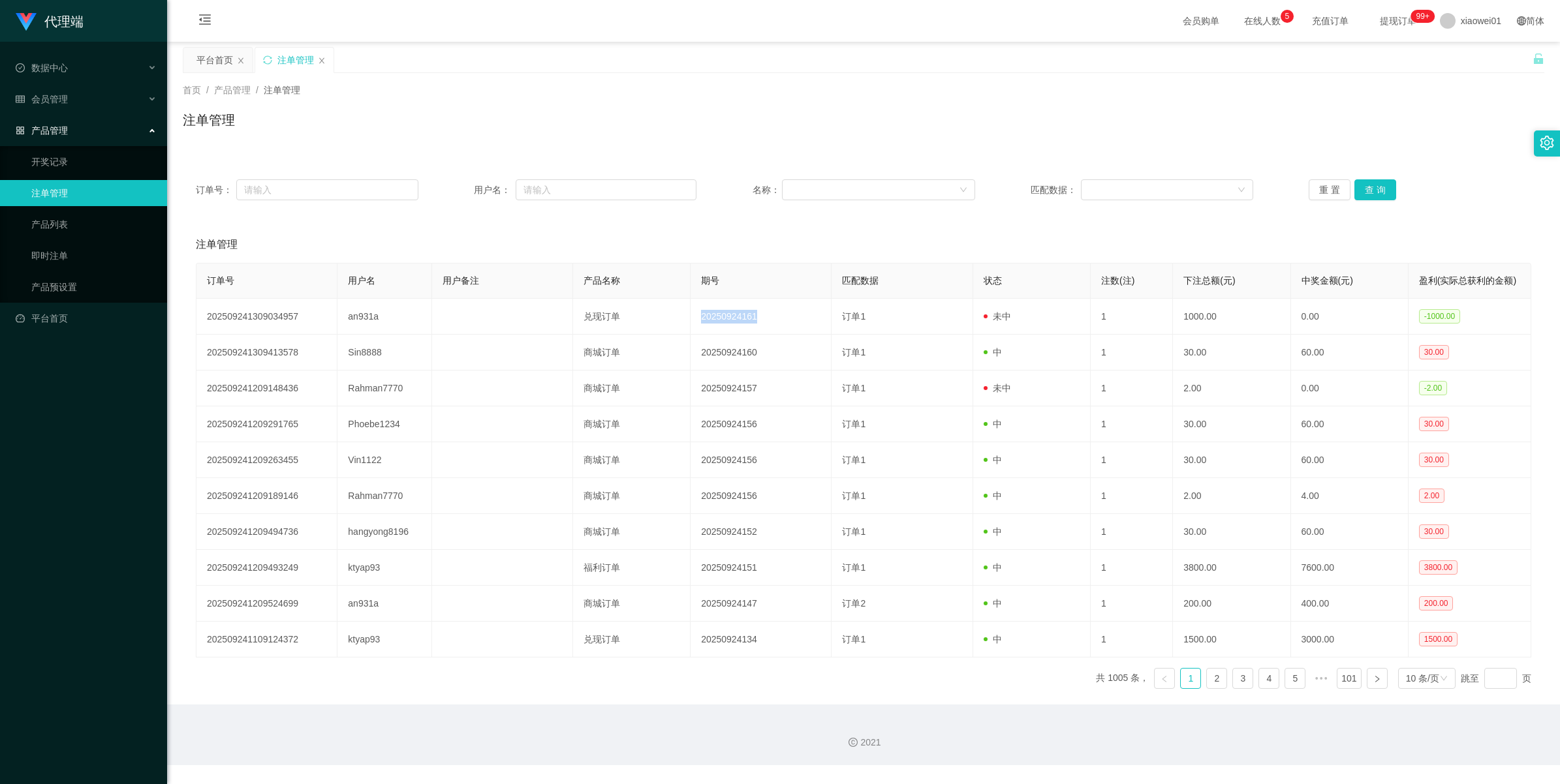
copy td "20250924161"
click at [63, 100] on span "会员管理" at bounding box center [41, 98] width 52 height 10
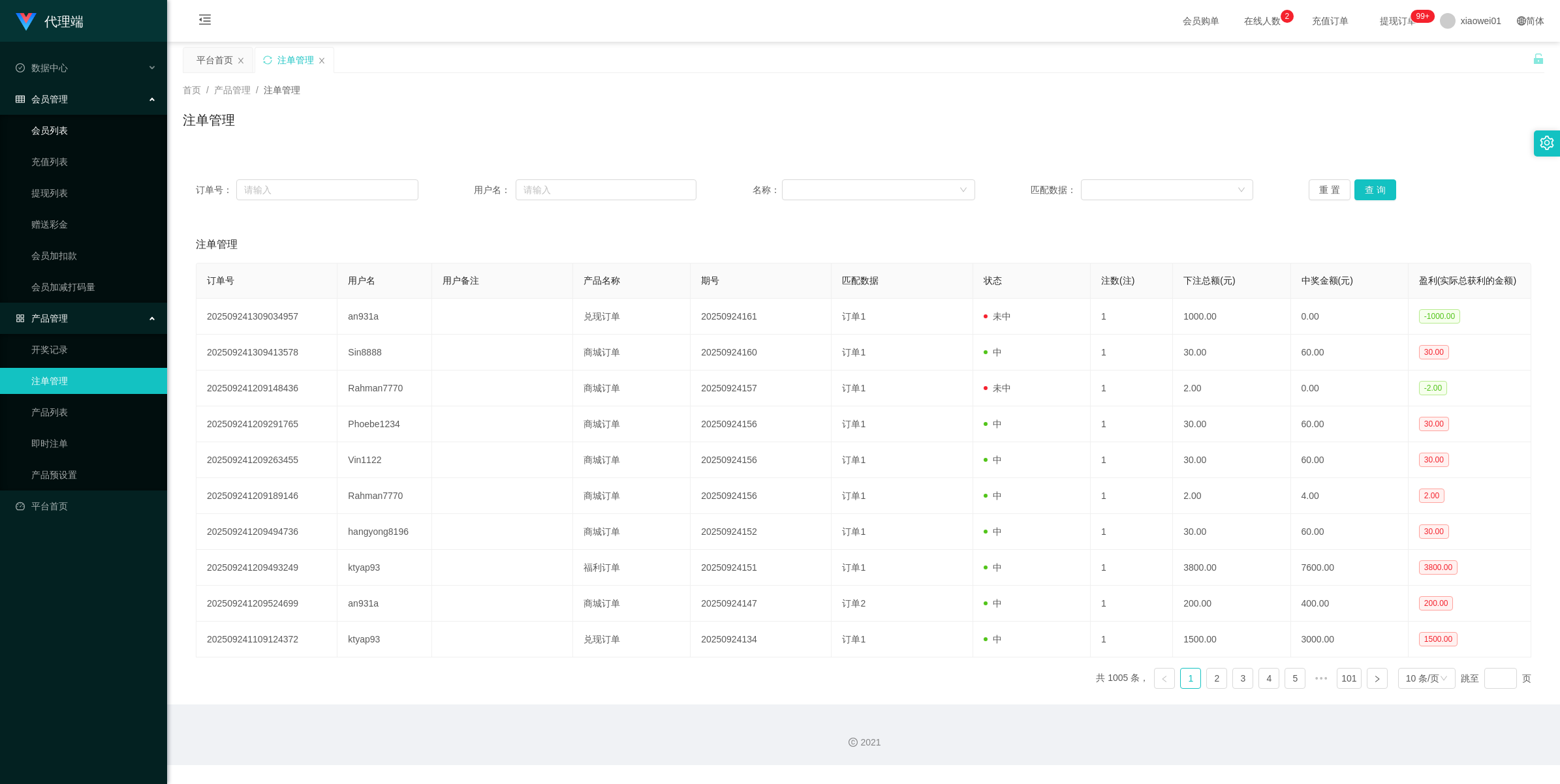
click at [55, 132] on link "会员列表" at bounding box center [94, 130] width 125 height 26
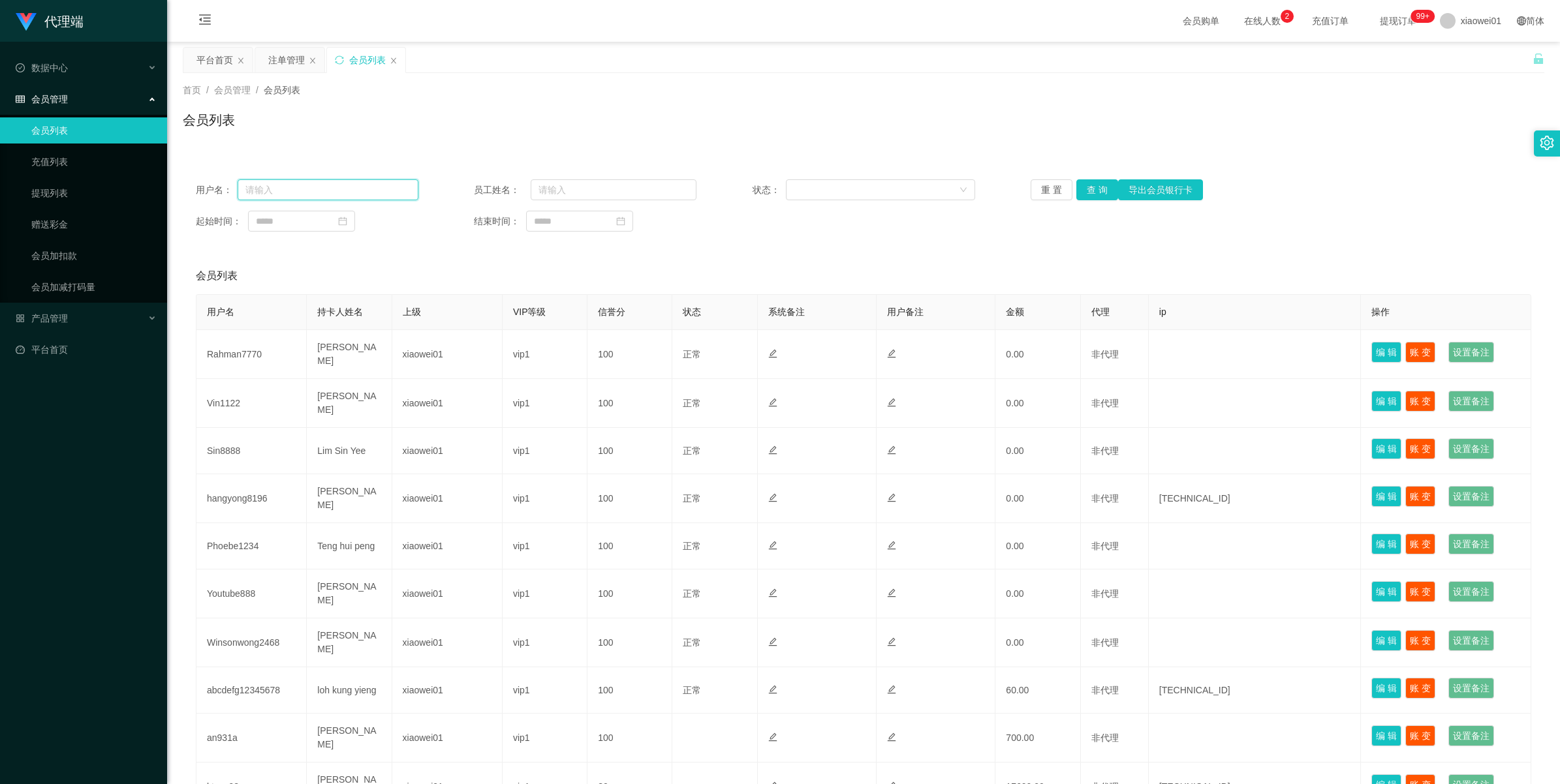
click at [324, 187] on input "text" at bounding box center [328, 189] width 181 height 21
paste input "an931a"
type input "an931a"
click at [1089, 197] on button "查 询" at bounding box center [1097, 189] width 42 height 21
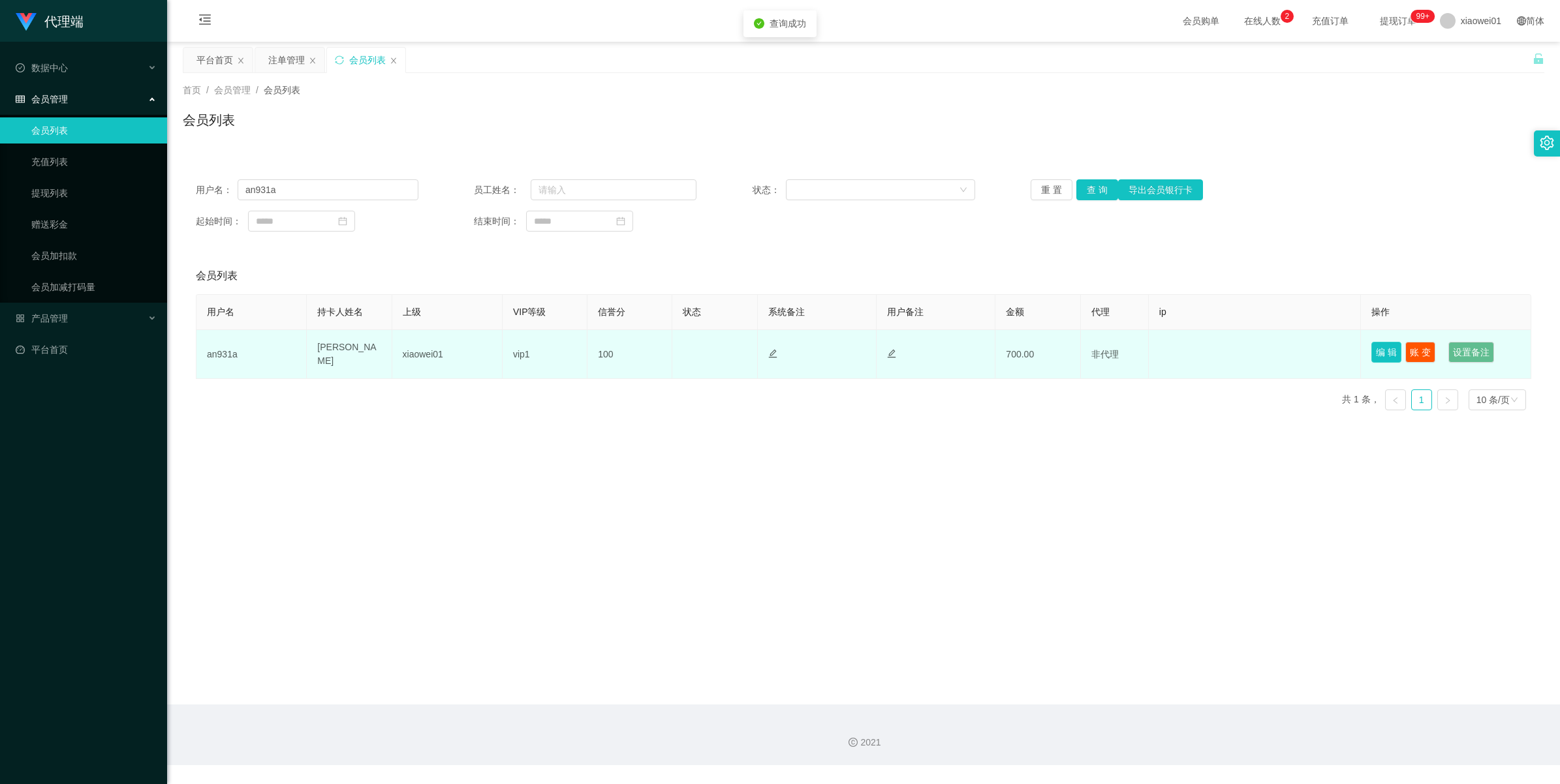
click at [1376, 358] on button "编 辑" at bounding box center [1386, 352] width 30 height 21
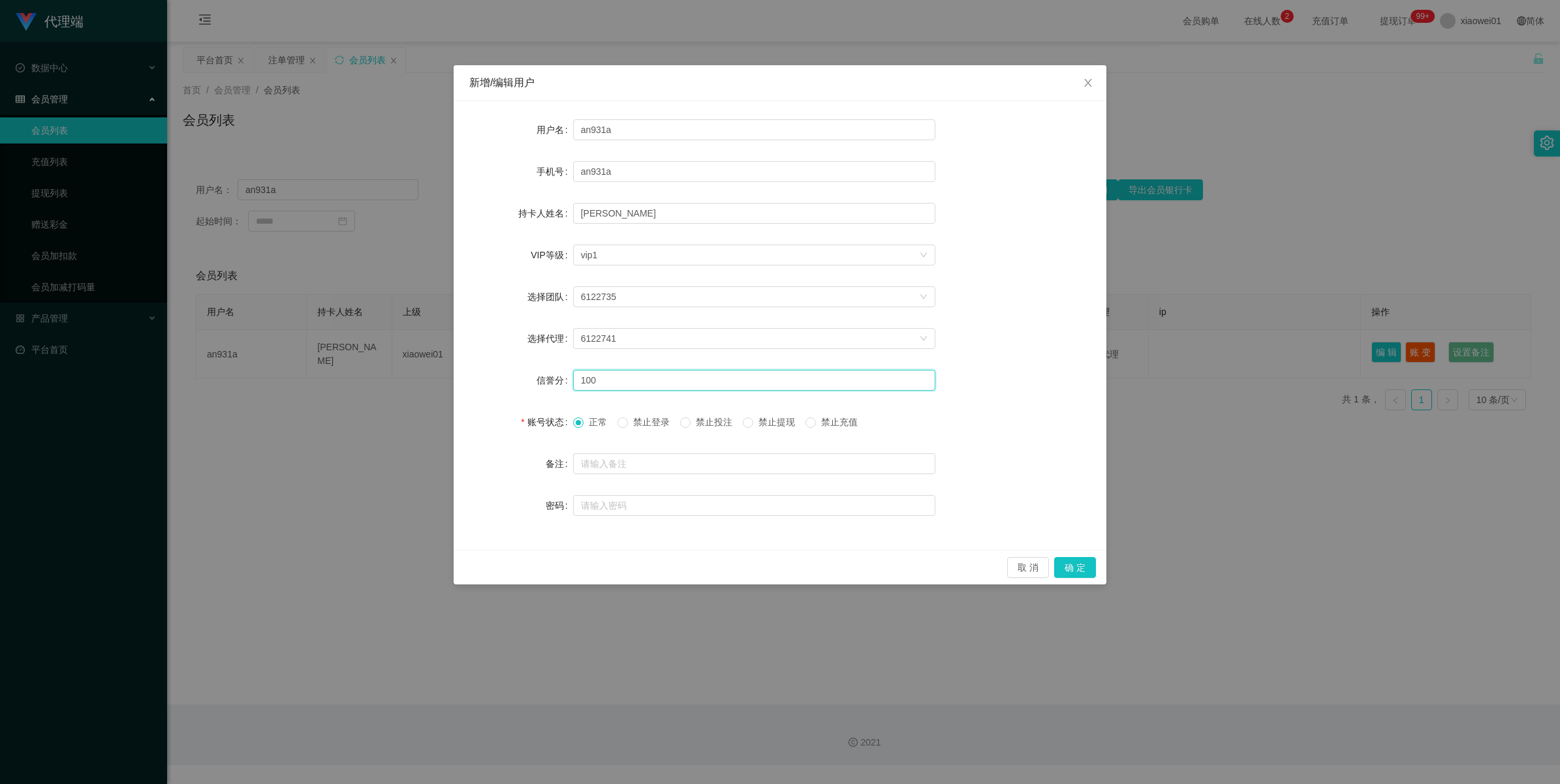
drag, startPoint x: 609, startPoint y: 379, endPoint x: 565, endPoint y: 379, distance: 44.0
click at [565, 379] on div "信誉分 100" at bounding box center [780, 380] width 621 height 26
type input "80"
click at [1075, 573] on button "确 定" at bounding box center [1075, 567] width 42 height 21
